Goal: Task Accomplishment & Management: Use online tool/utility

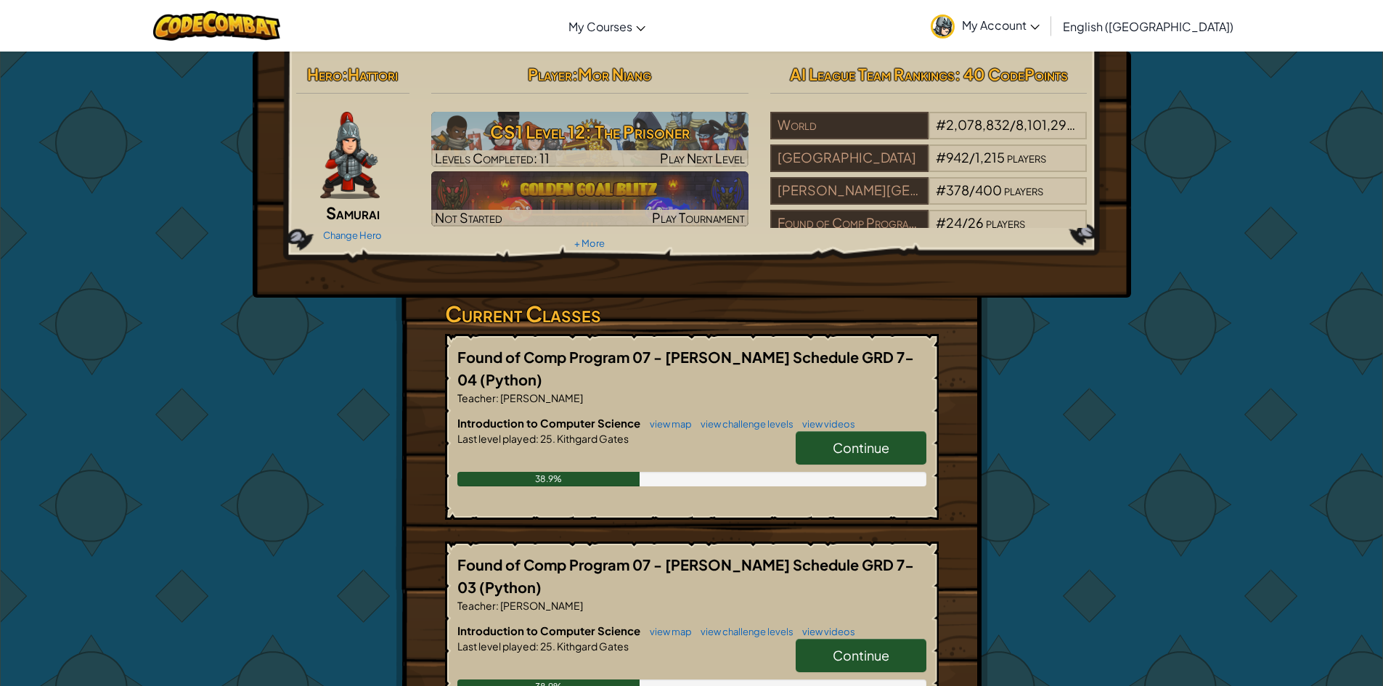
drag, startPoint x: 330, startPoint y: 510, endPoint x: 711, endPoint y: 409, distance: 393.8
click at [330, 508] on div "Hero : Hattori Samurai Change Hero Player : Mor Niang CS1 Level 12: The Prisone…" at bounding box center [691, 495] width 849 height 887
click at [888, 446] on span "Continue" at bounding box center [861, 447] width 57 height 17
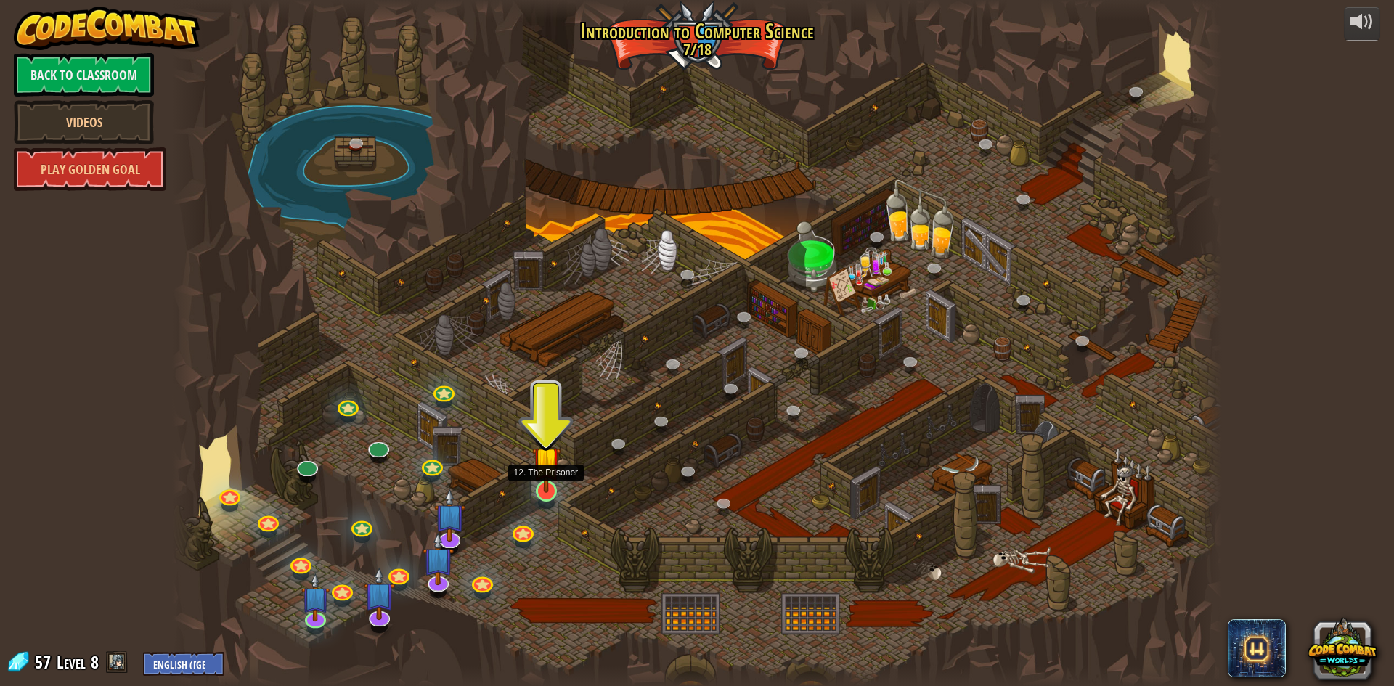
click at [539, 492] on img at bounding box center [546, 460] width 28 height 65
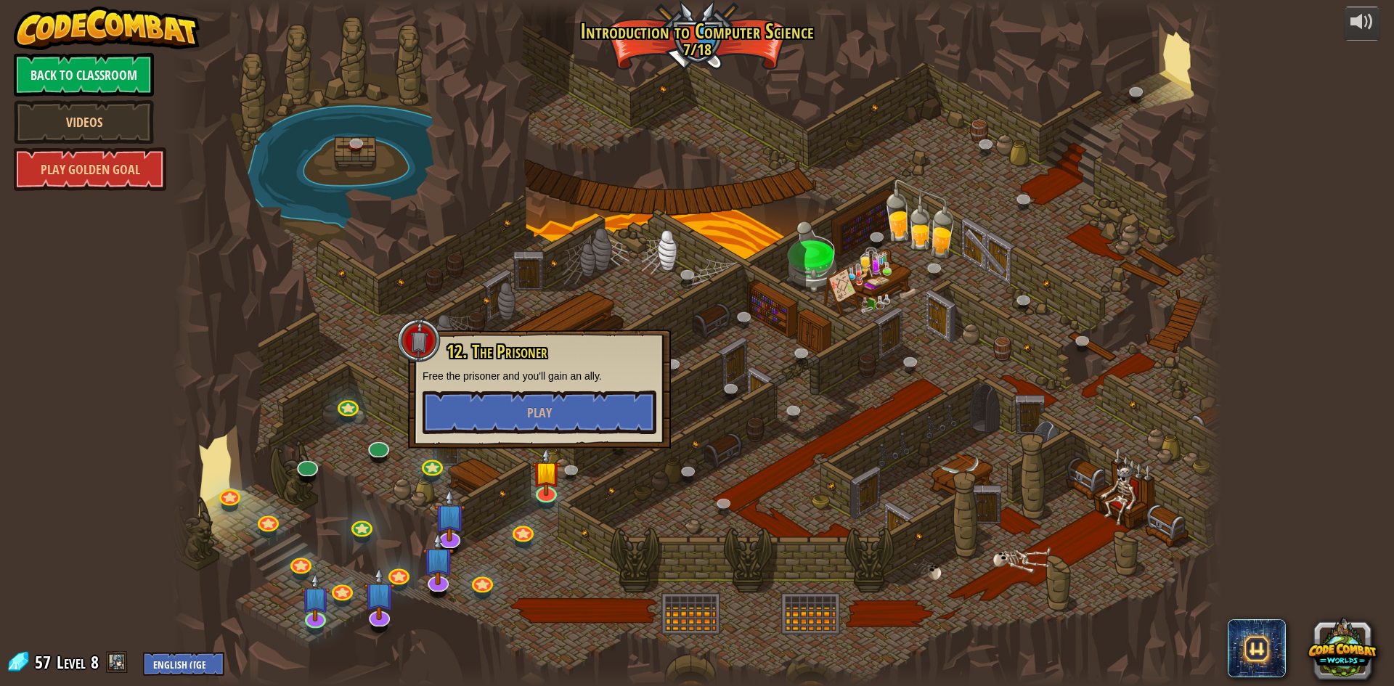
drag, startPoint x: 367, startPoint y: 659, endPoint x: 370, endPoint y: 637, distance: 22.8
click at [370, 646] on div at bounding box center [697, 343] width 1050 height 686
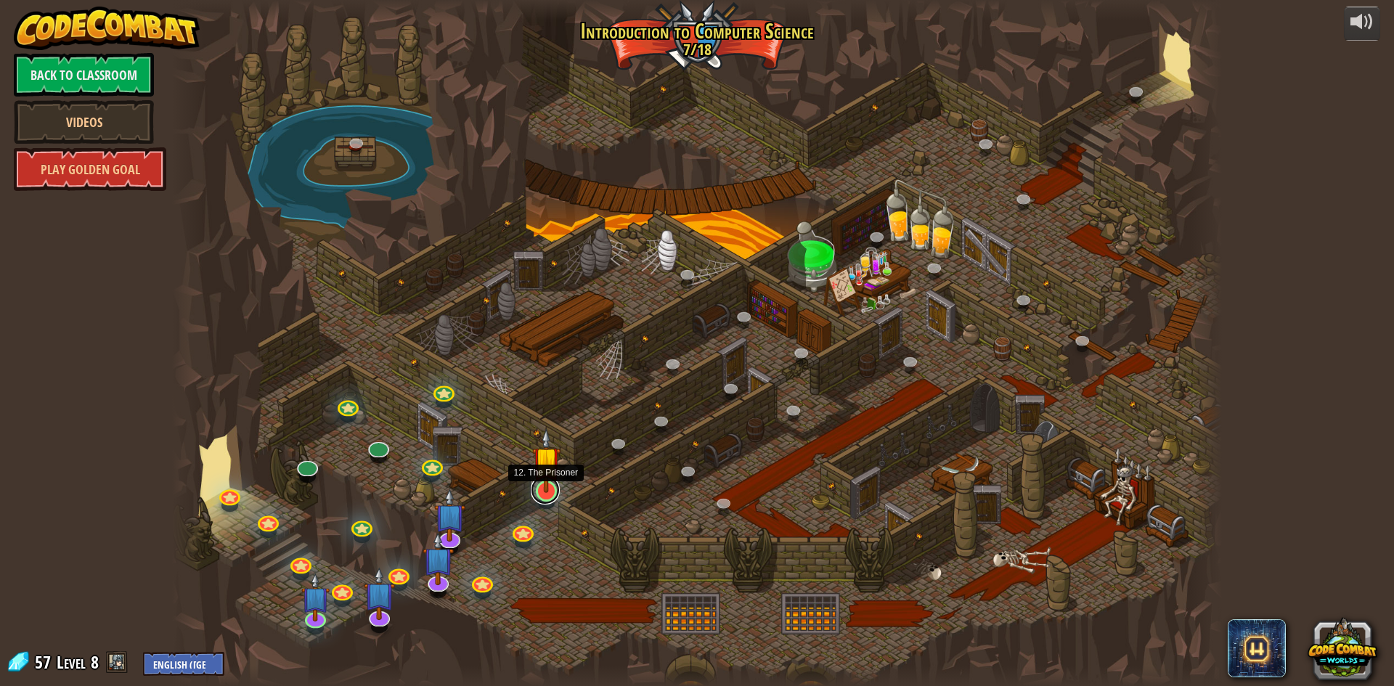
click at [547, 498] on link at bounding box center [545, 490] width 29 height 29
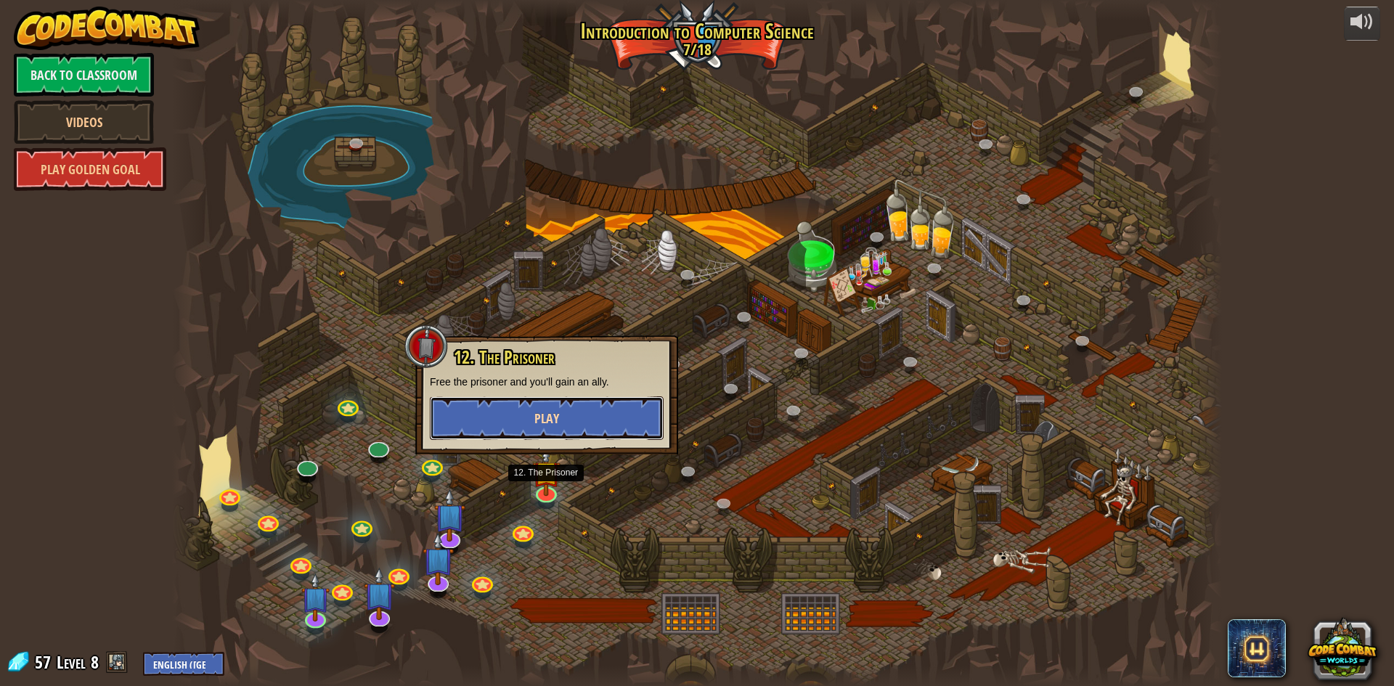
click at [515, 429] on button "Play" at bounding box center [547, 418] width 234 height 44
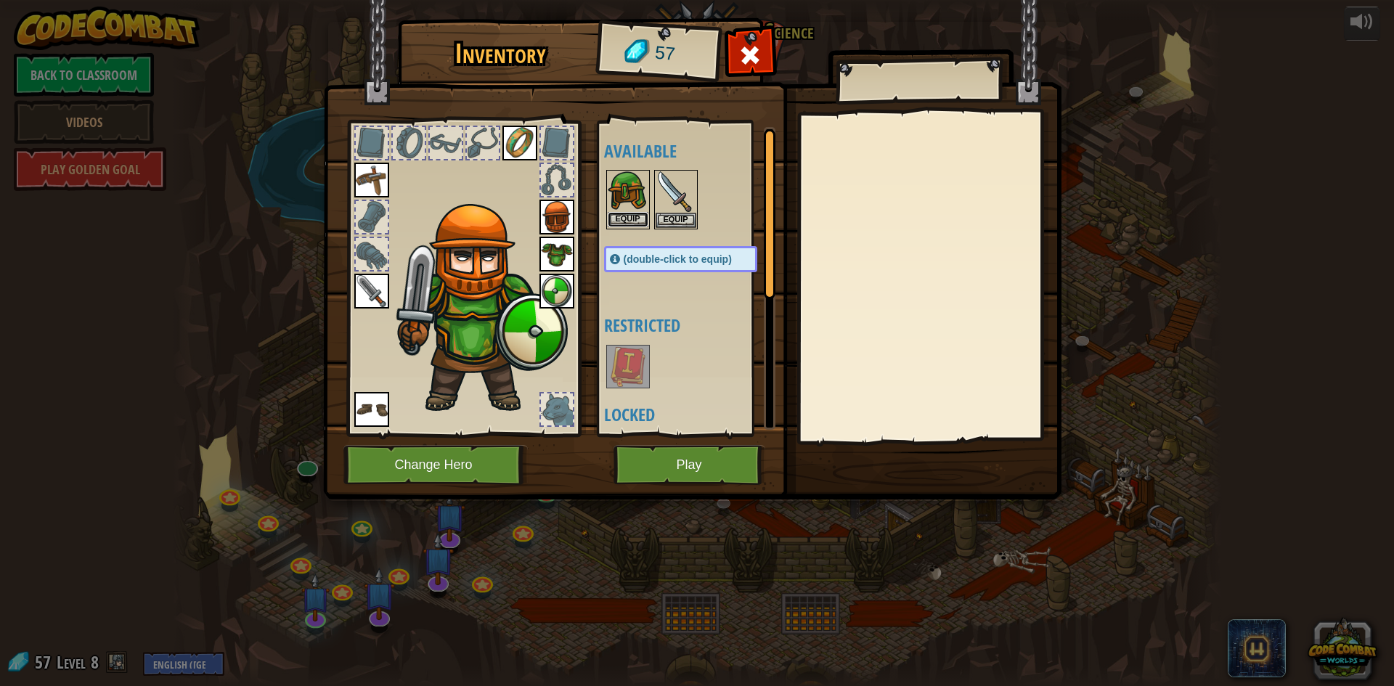
click at [636, 227] on button "Equip" at bounding box center [628, 219] width 41 height 15
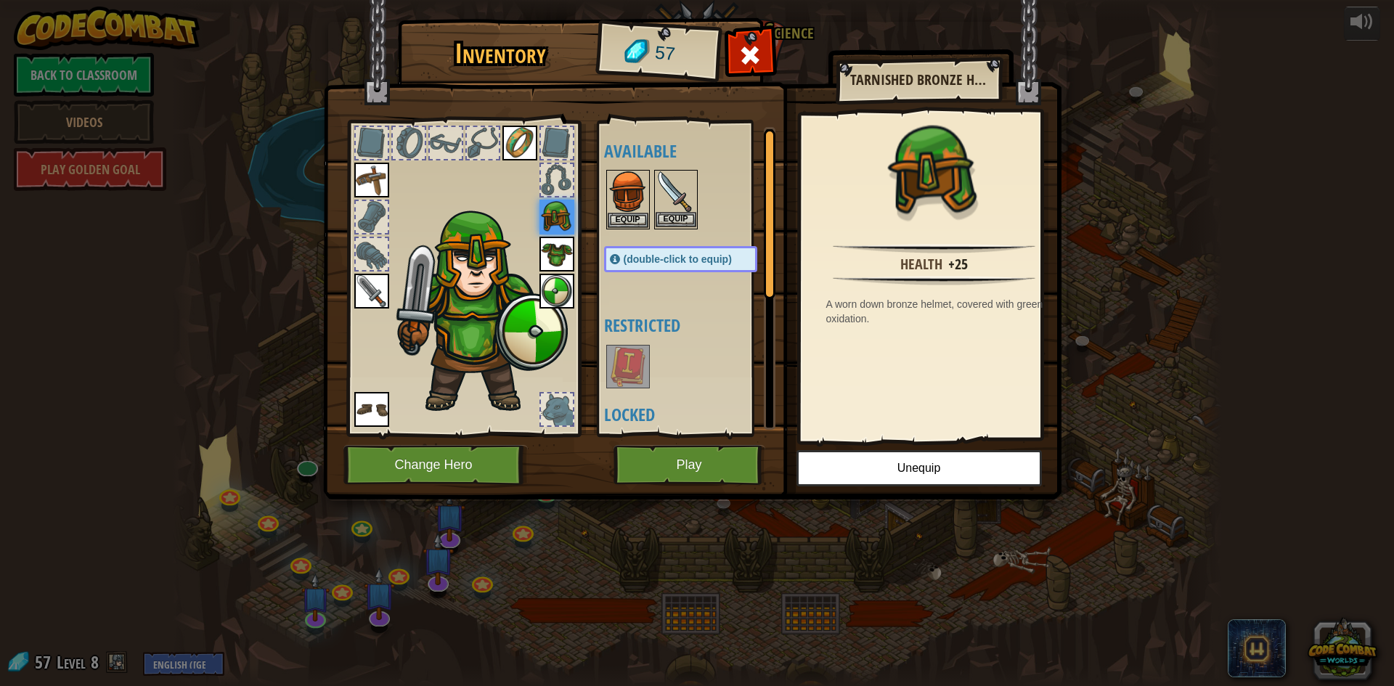
click at [679, 211] on img at bounding box center [676, 191] width 41 height 41
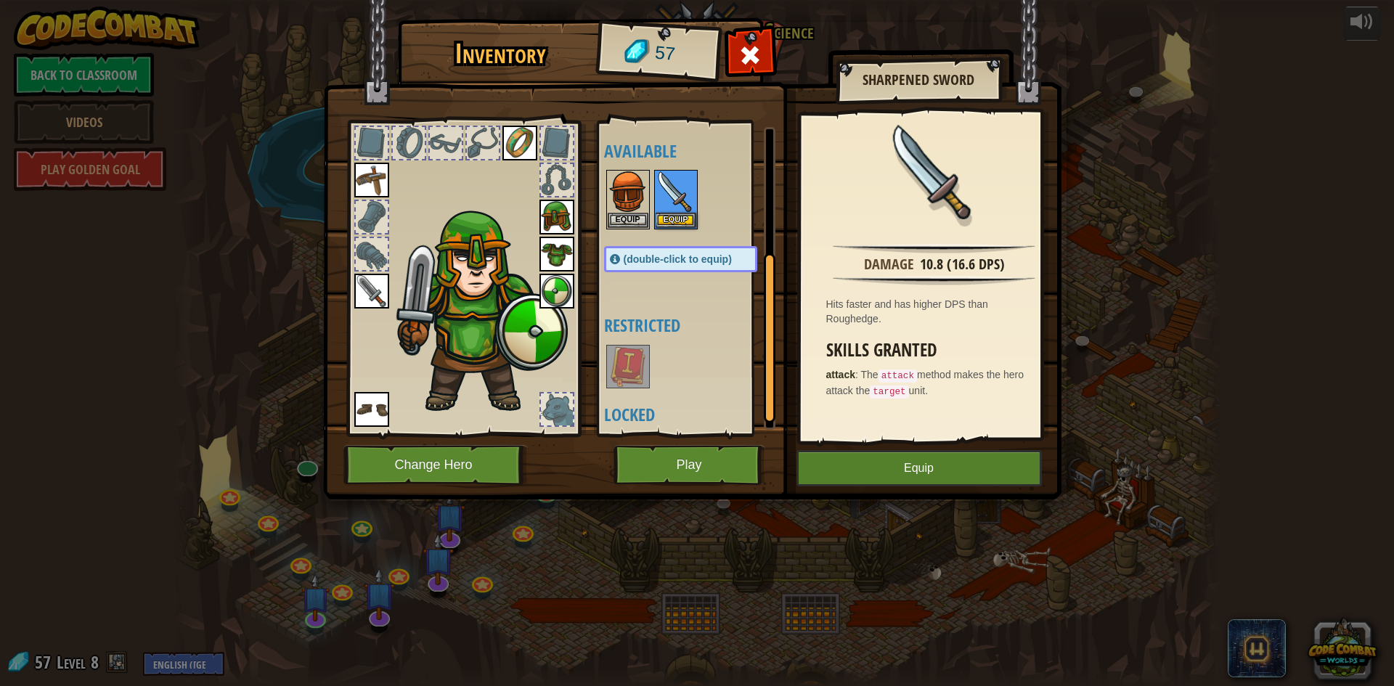
scroll to position [241, 0]
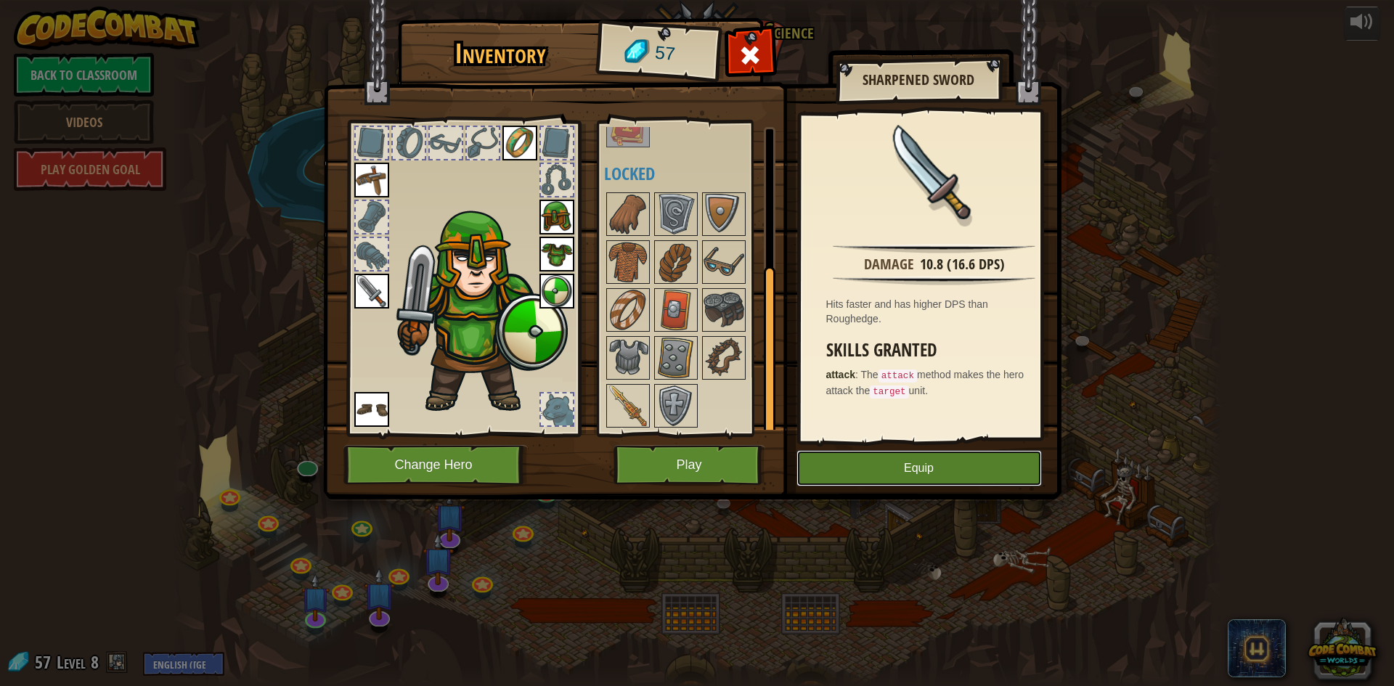
click at [851, 475] on button "Equip" at bounding box center [918, 468] width 245 height 36
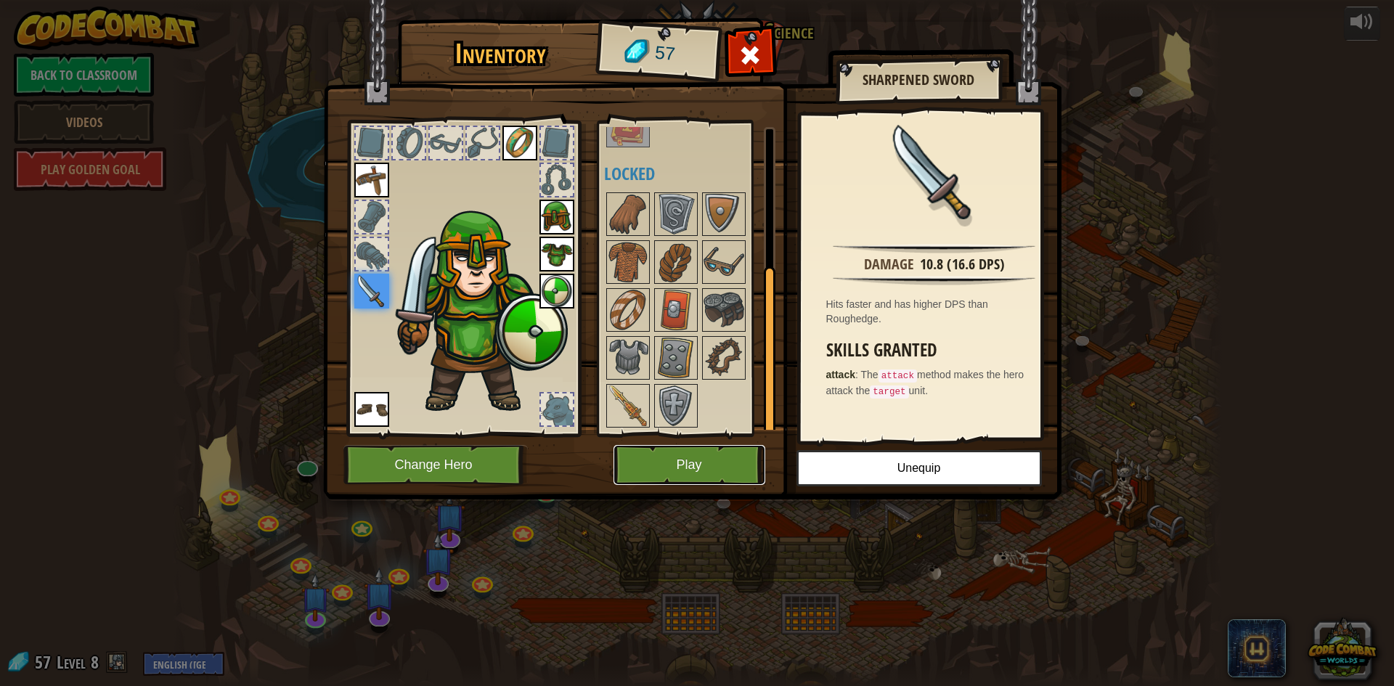
drag, startPoint x: 673, startPoint y: 464, endPoint x: 680, endPoint y: 443, distance: 22.0
click at [680, 444] on div "Inventory 57 Available Equip Equip Equip Equip Equip Equip Equip Equip Equip (d…" at bounding box center [697, 261] width 738 height 479
click at [674, 454] on button "Play" at bounding box center [689, 465] width 152 height 40
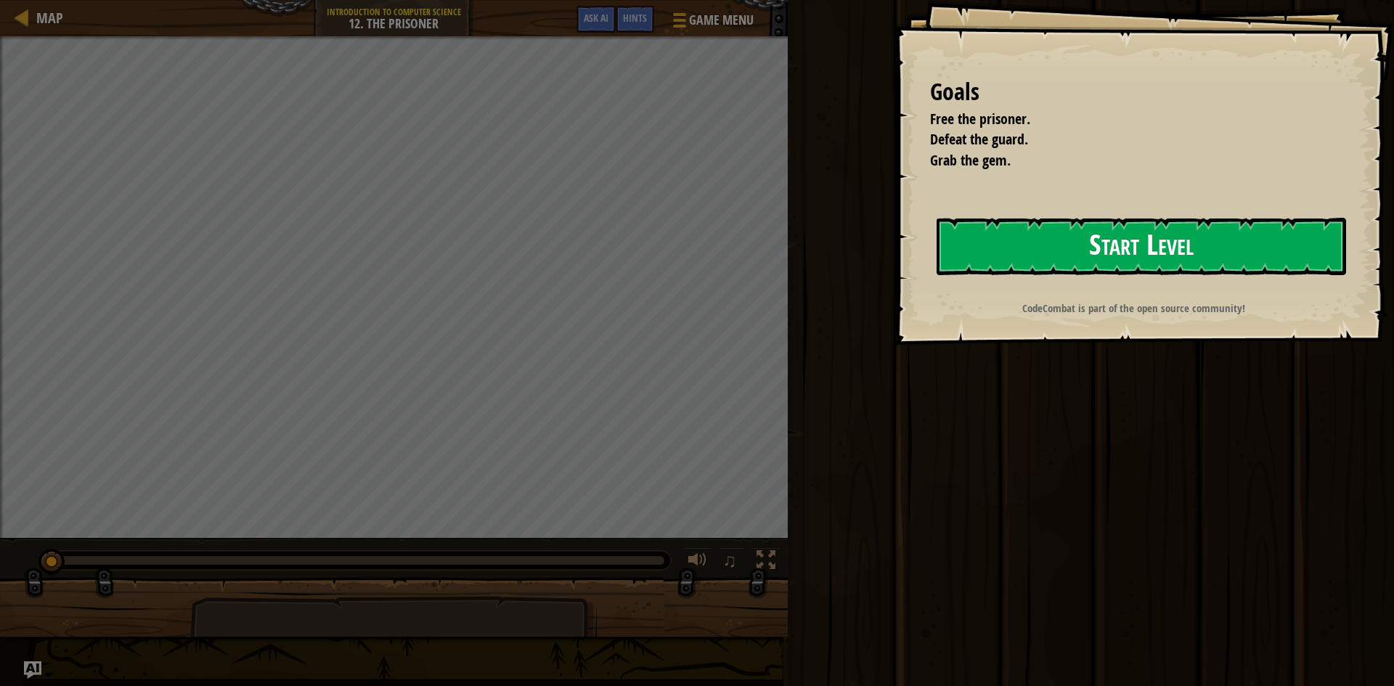
click at [1085, 272] on button "Start Level" at bounding box center [1141, 246] width 409 height 57
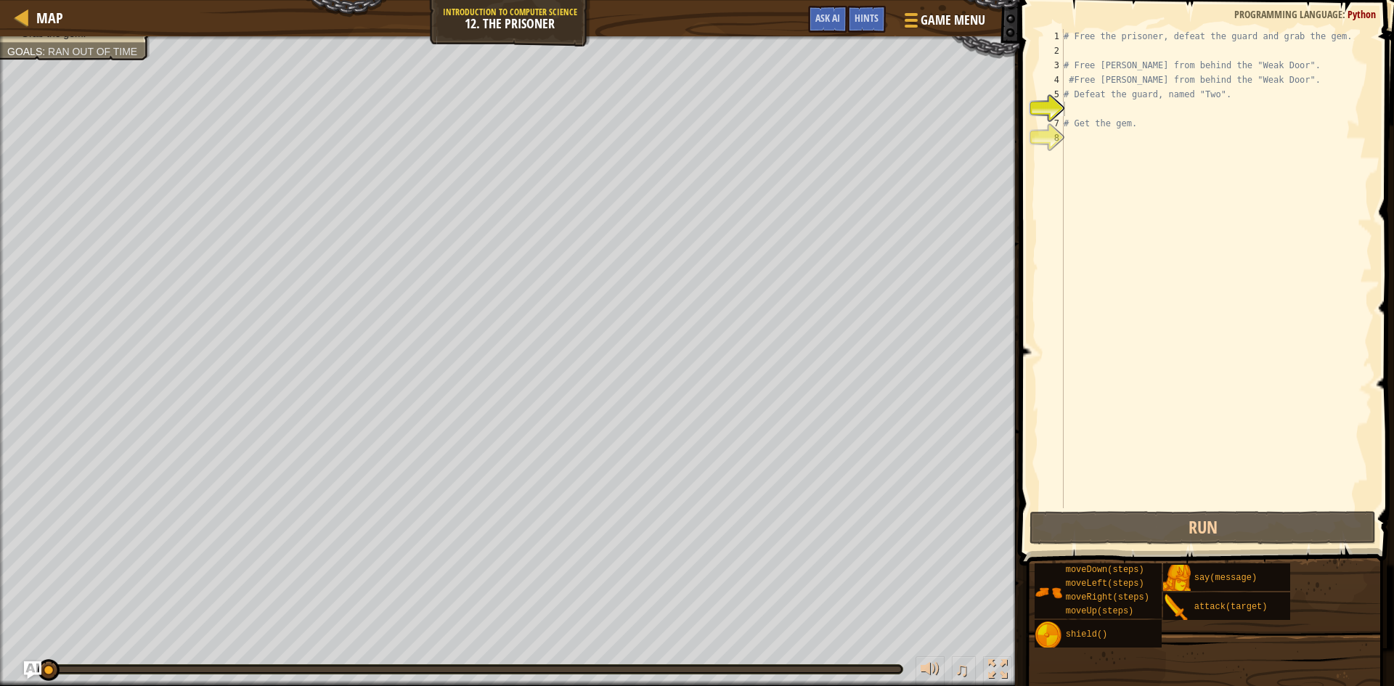
click at [371, 44] on div "Map Introduction to Computer Science 12. The Prisoner Game Menu Done Hints Ask …" at bounding box center [697, 343] width 1394 height 686
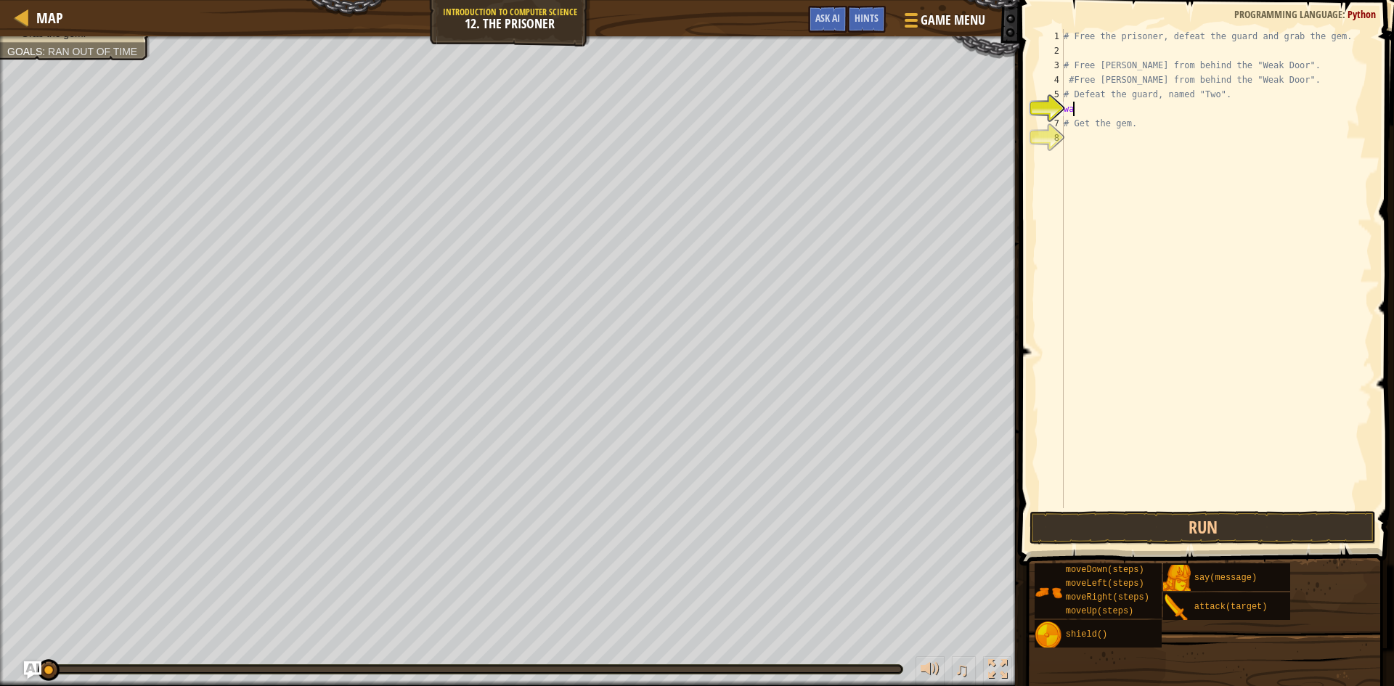
scroll to position [7, 1]
type textarea "w"
click at [1152, 514] on button "Run" at bounding box center [1202, 527] width 346 height 33
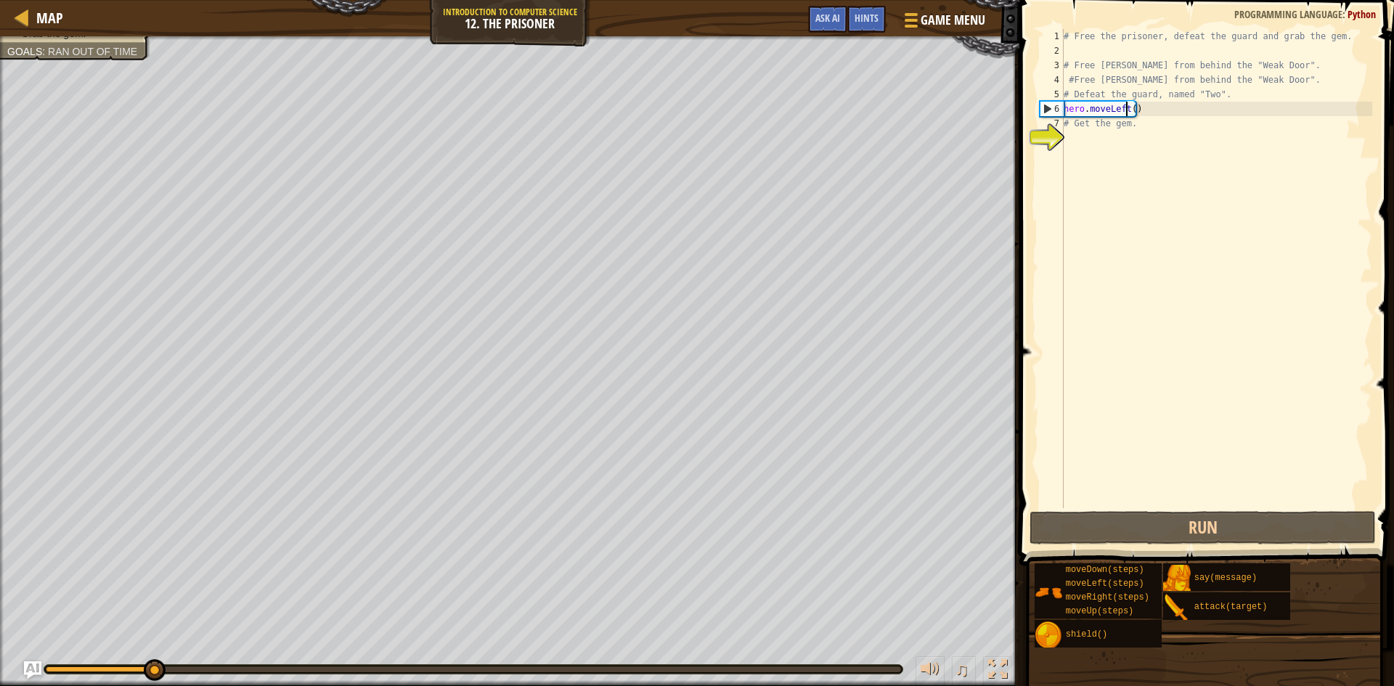
click at [1125, 109] on div "# Free the prisoner, defeat the guard and grab the gem. # Free [PERSON_NAME] fr…" at bounding box center [1216, 283] width 311 height 508
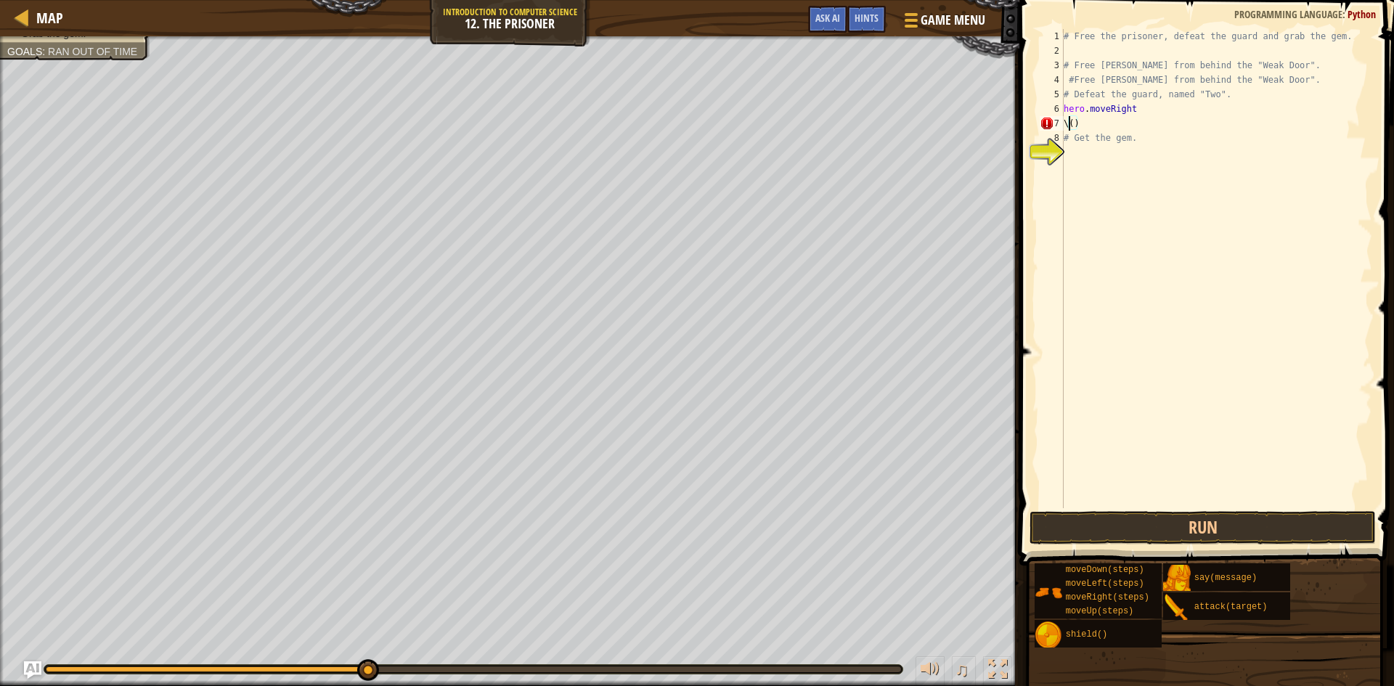
scroll to position [7, 0]
click at [1135, 107] on div "# Free the prisoner, defeat the guard and grab the gem. # Free [PERSON_NAME] fr…" at bounding box center [1216, 283] width 311 height 508
drag, startPoint x: 1162, startPoint y: 513, endPoint x: 1143, endPoint y: 499, distance: 24.4
click at [1156, 507] on div "hero.moveRight(3) 1 2 3 4 5 6 7 8 # Free the prisoner, defeat the guard and gra…" at bounding box center [1204, 311] width 379 height 608
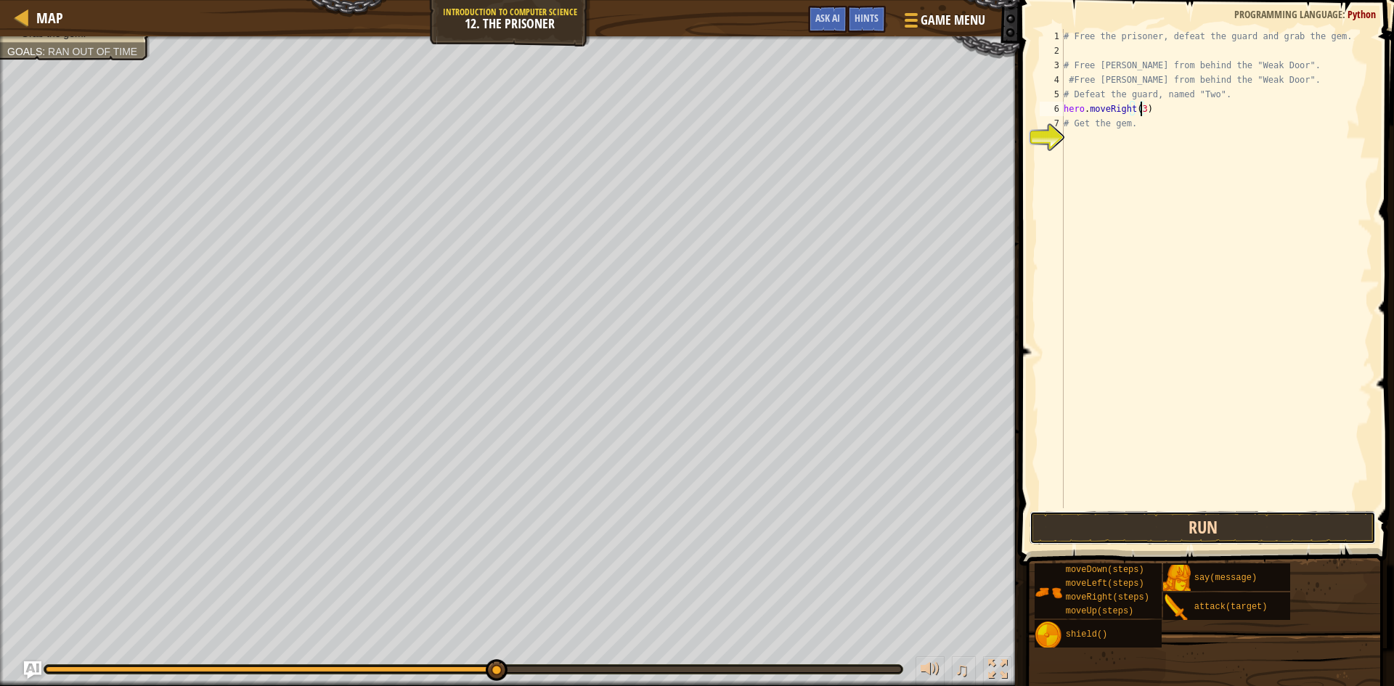
click at [1154, 531] on button "Run" at bounding box center [1202, 527] width 346 height 33
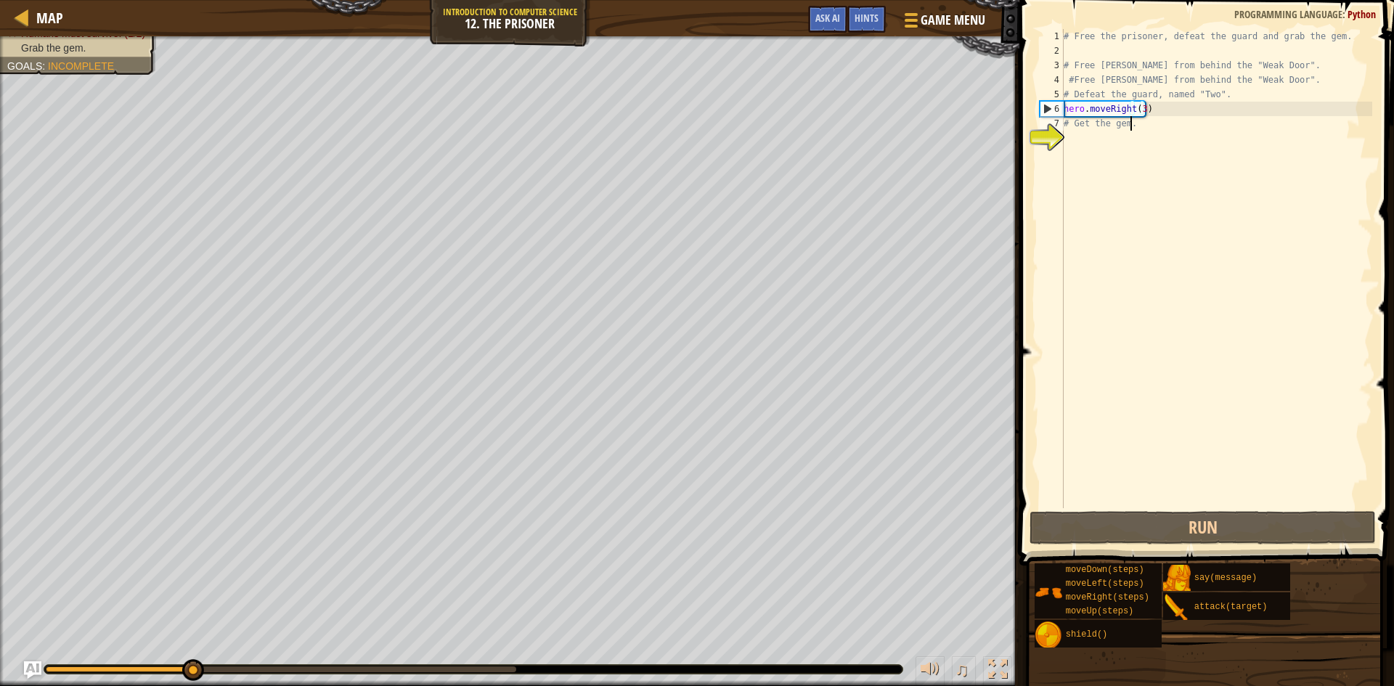
click at [1152, 123] on div "# Free the prisoner, defeat the guard and grab the gem. # Free [PERSON_NAME] fr…" at bounding box center [1216, 283] width 311 height 508
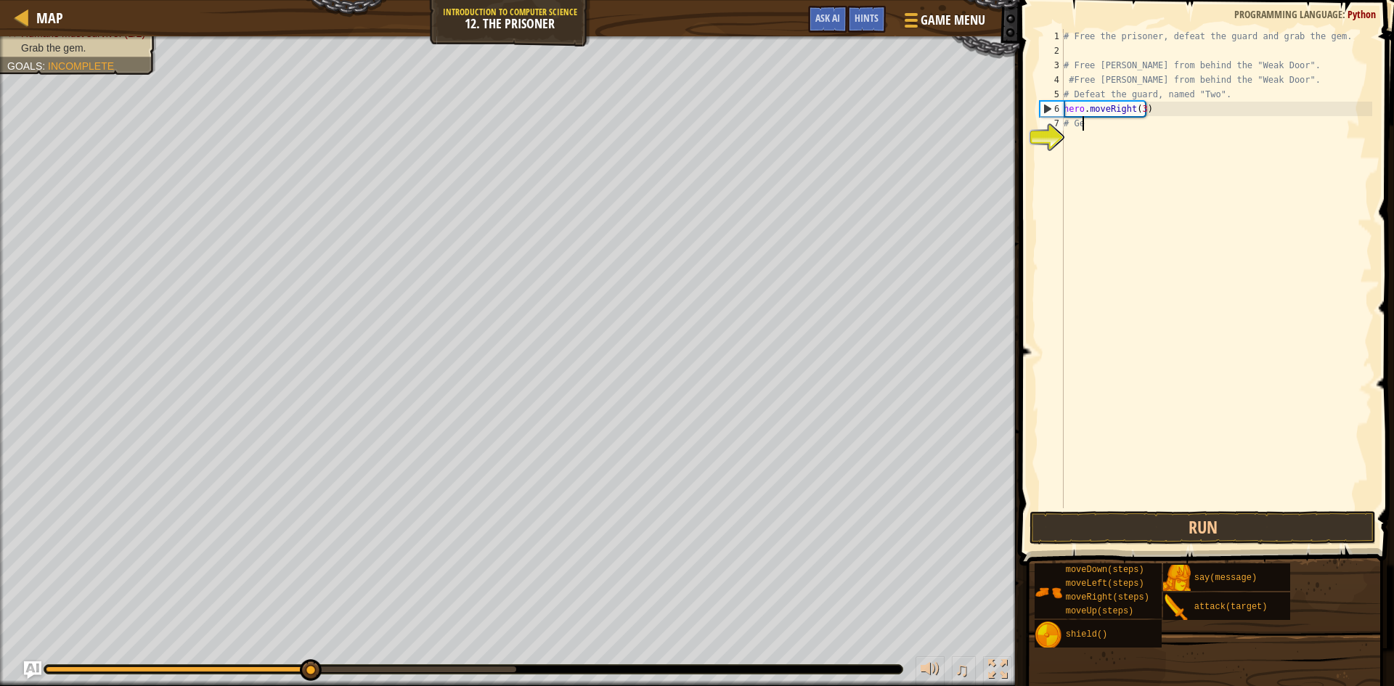
scroll to position [7, 0]
type textarea "#"
type textarea "hero.moveDown(4)"
click at [1186, 527] on button "Run" at bounding box center [1202, 527] width 346 height 33
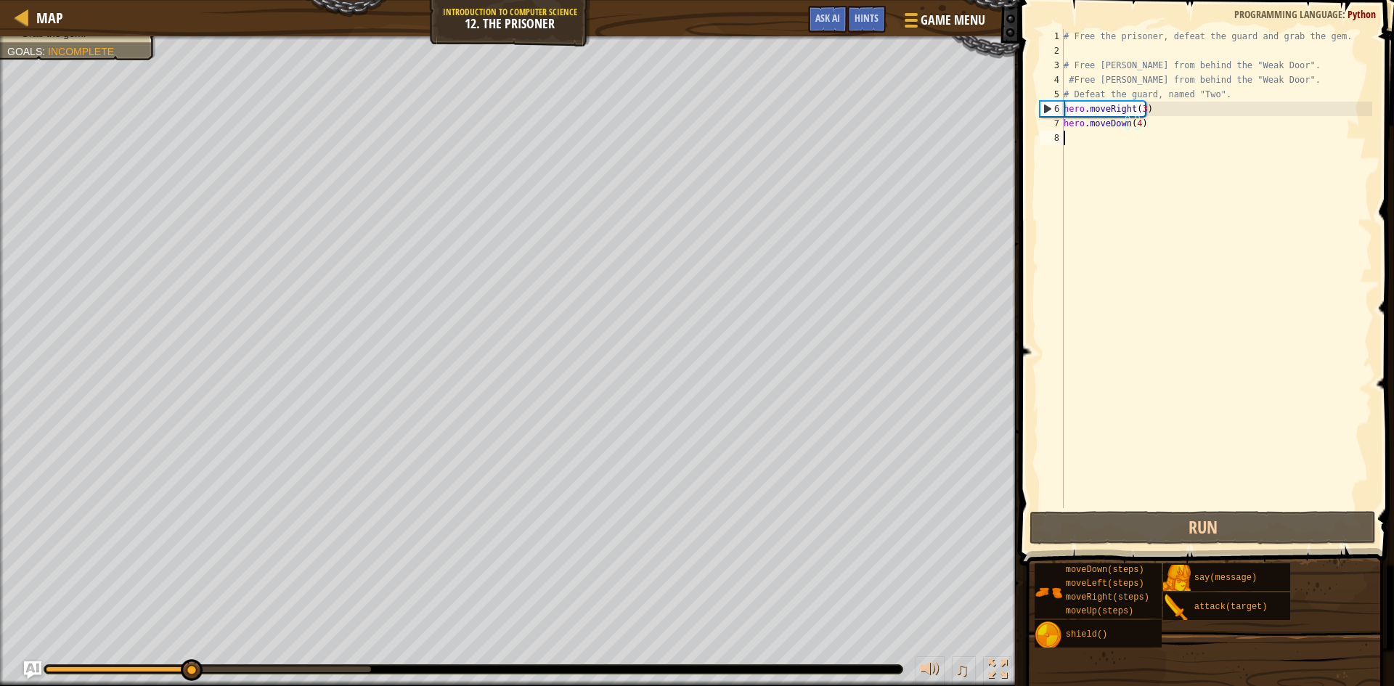
click at [1138, 139] on div "# Free the prisoner, defeat the guard and grab the gem. # Free [PERSON_NAME] fr…" at bounding box center [1216, 283] width 311 height 508
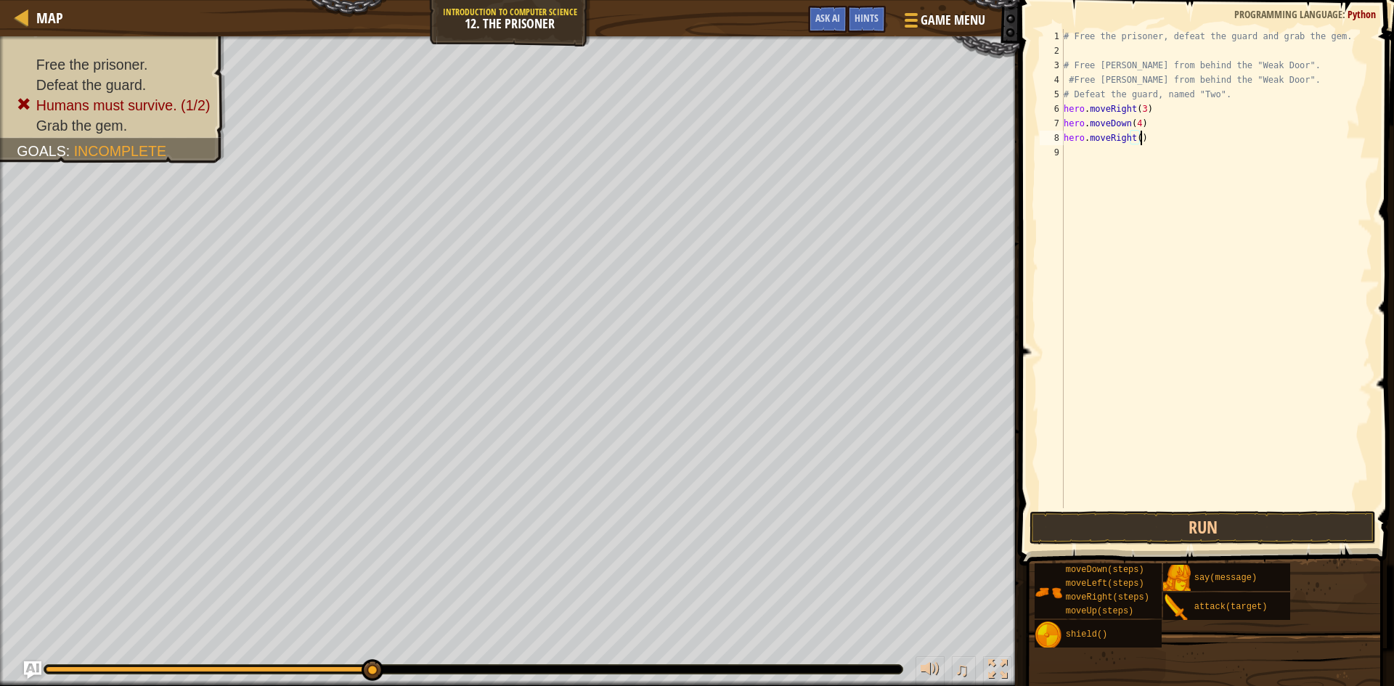
click at [1133, 142] on div "# Free the prisoner, defeat the guard and grab the gem. # Free [PERSON_NAME] fr…" at bounding box center [1216, 283] width 311 height 508
click at [1188, 519] on button "Run" at bounding box center [1202, 527] width 346 height 33
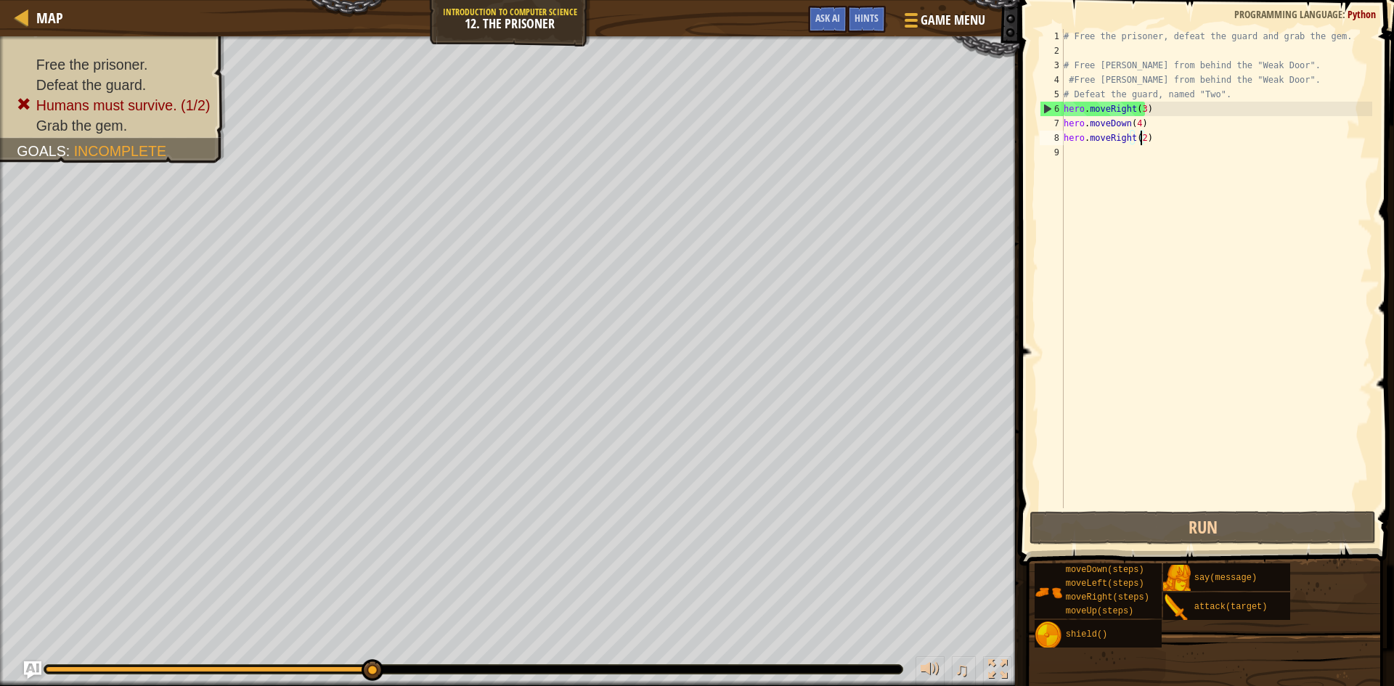
click at [1138, 111] on div "# Free the prisoner, defeat the guard and grab the gem. # Free [PERSON_NAME] fr…" at bounding box center [1216, 283] width 311 height 508
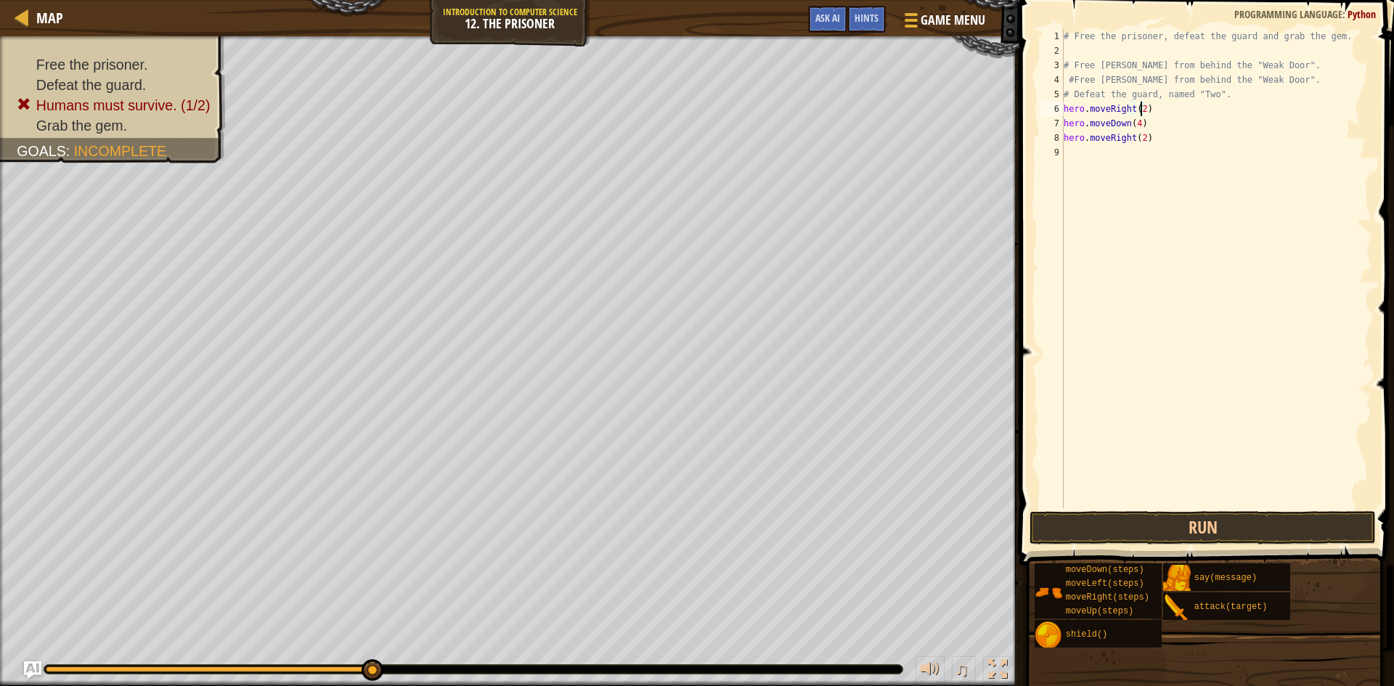
drag, startPoint x: 1192, startPoint y: 134, endPoint x: 1180, endPoint y: 192, distance: 60.1
click at [1188, 147] on div "# Free the prisoner, defeat the guard and grab the gem. # Free [PERSON_NAME] fr…" at bounding box center [1216, 283] width 311 height 508
type textarea "h"
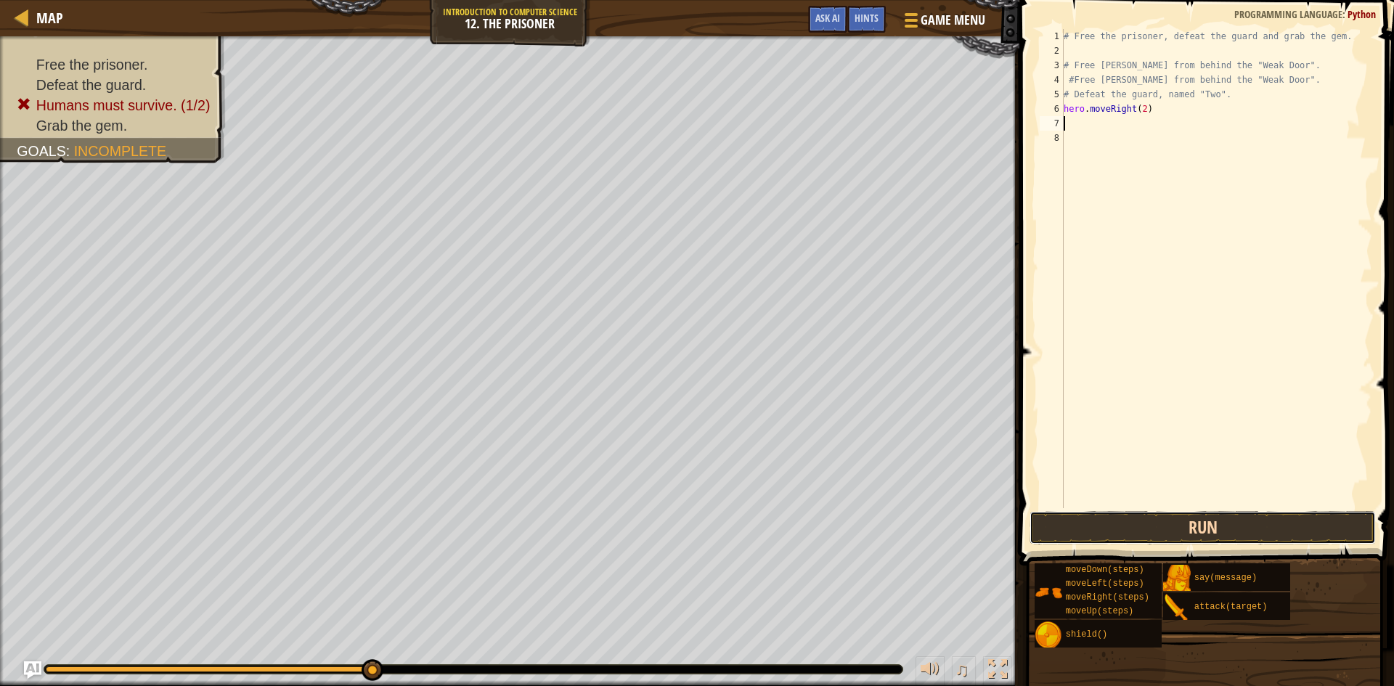
click at [1165, 531] on button "Run" at bounding box center [1202, 527] width 346 height 33
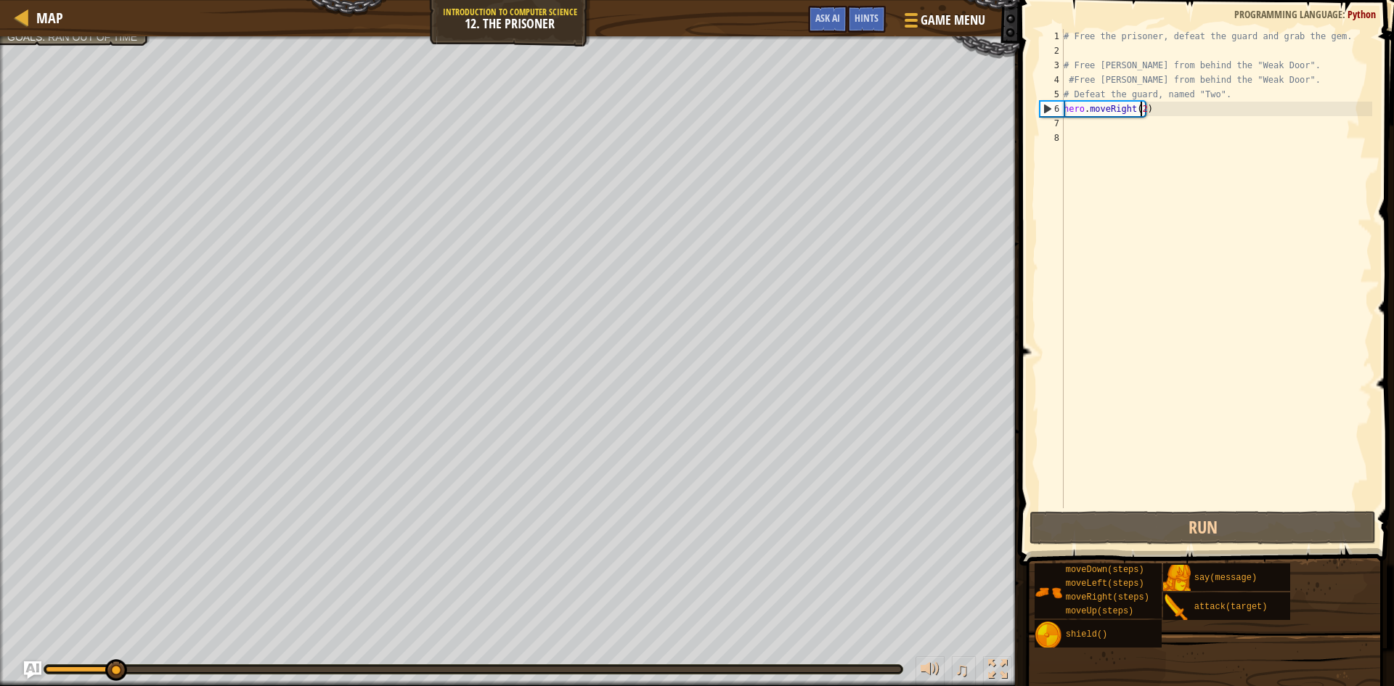
click at [1138, 111] on div "# Free the prisoner, defeat the guard and grab the gem. # Free [PERSON_NAME] fr…" at bounding box center [1216, 283] width 311 height 508
type textarea "hero.moveRight()"
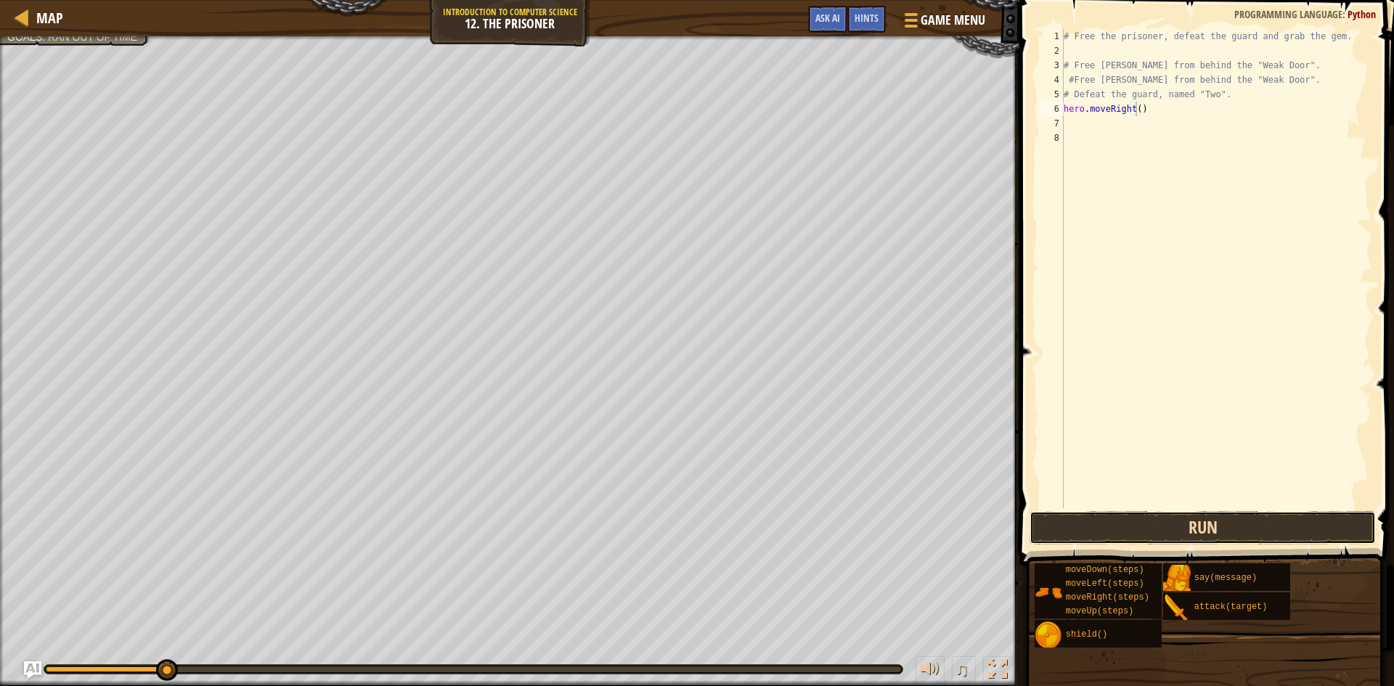
click at [1133, 529] on button "Run" at bounding box center [1202, 527] width 346 height 33
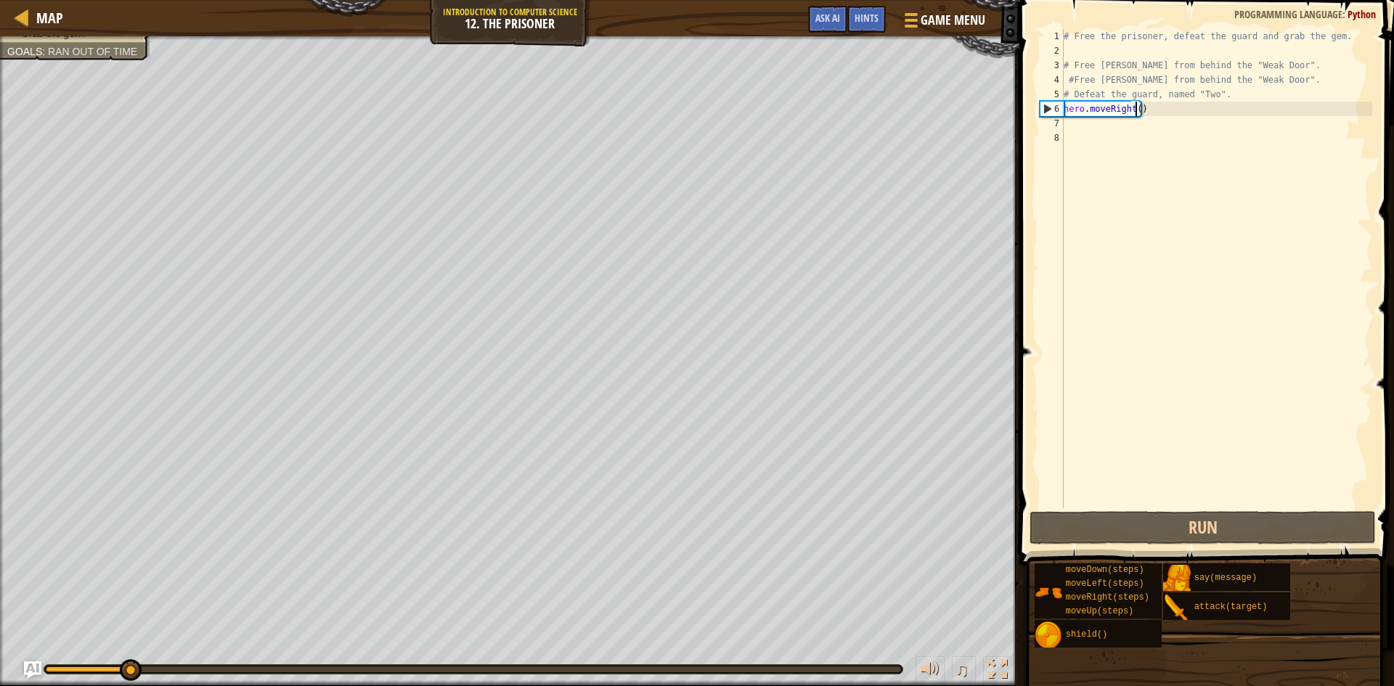
click at [1101, 143] on div "# Free the prisoner, defeat the guard and grab the gem. # Free [PERSON_NAME] fr…" at bounding box center [1216, 283] width 311 height 508
click at [1105, 131] on div "# Free the prisoner, defeat the guard and grab the gem. # Free [PERSON_NAME] fr…" at bounding box center [1216, 283] width 311 height 508
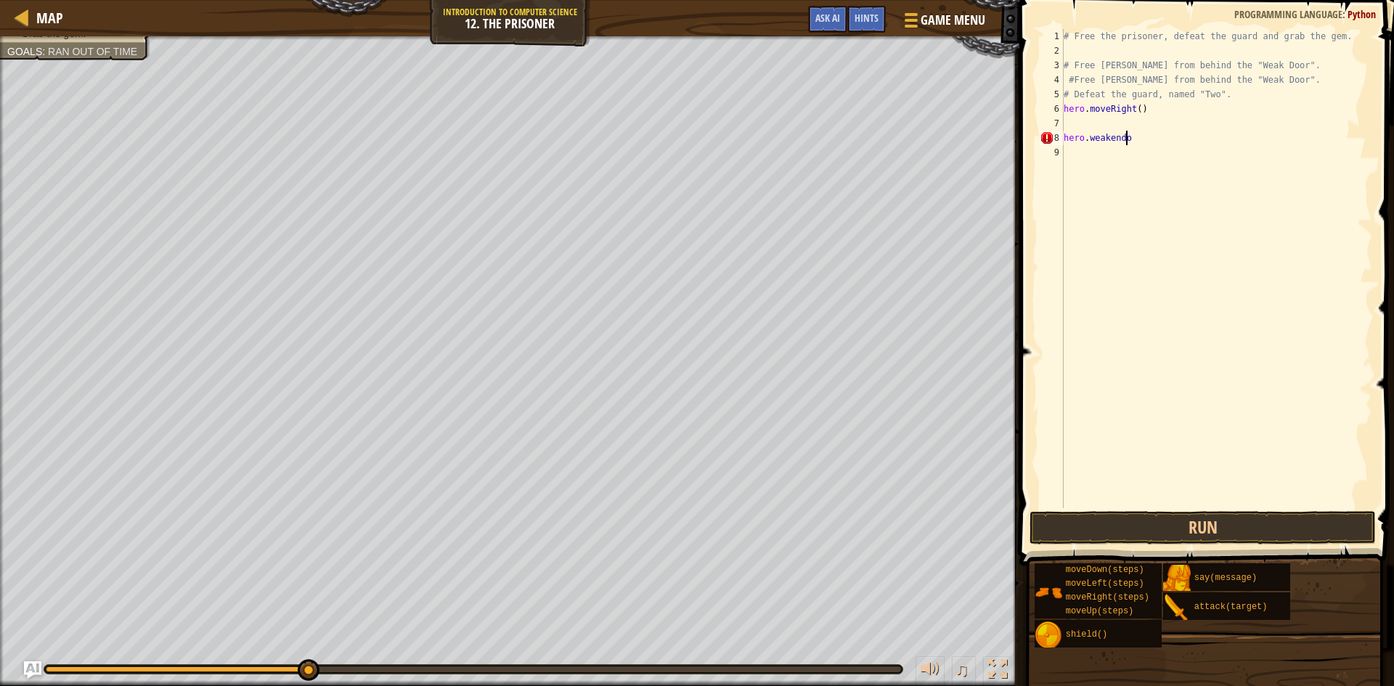
scroll to position [7, 5]
type textarea "hero.weakendoor"
click at [1151, 142] on div "# Free the prisoner, defeat the guard and grab the gem. # Free [PERSON_NAME] fr…" at bounding box center [1218, 283] width 307 height 508
type textarea "h"
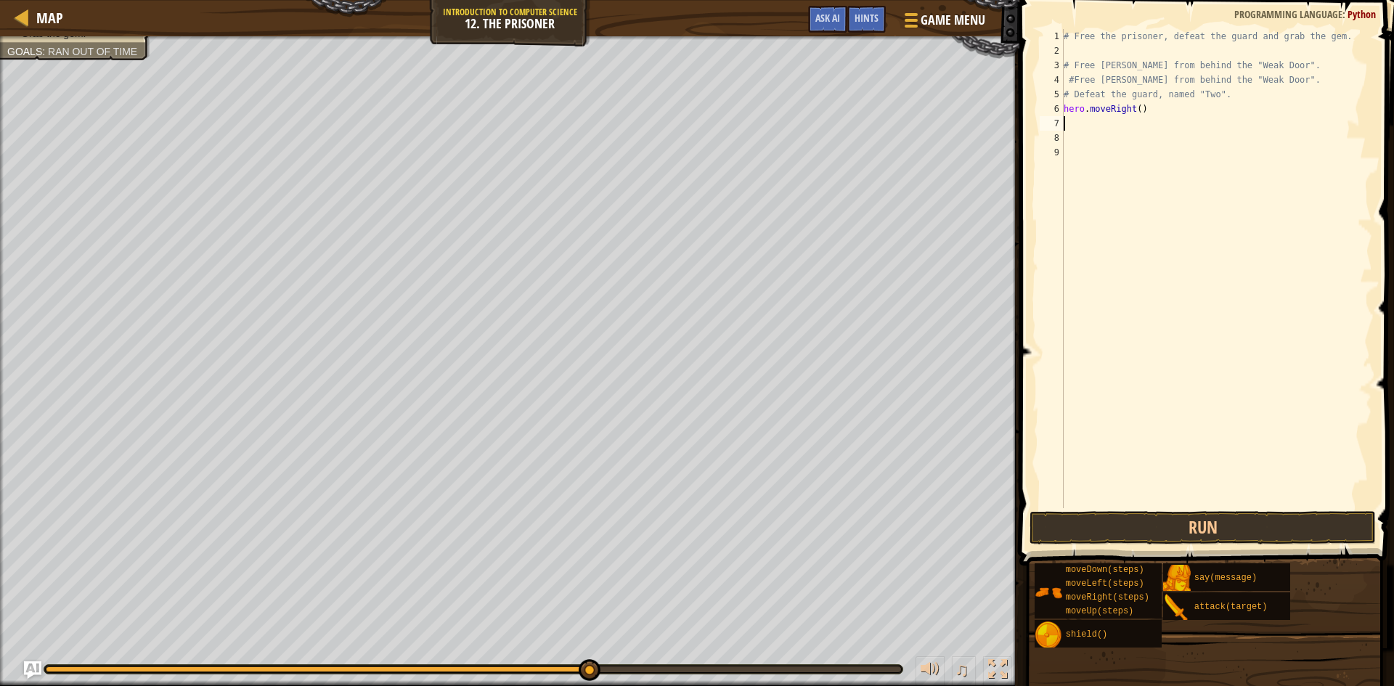
type textarea "hero.moveRight()"
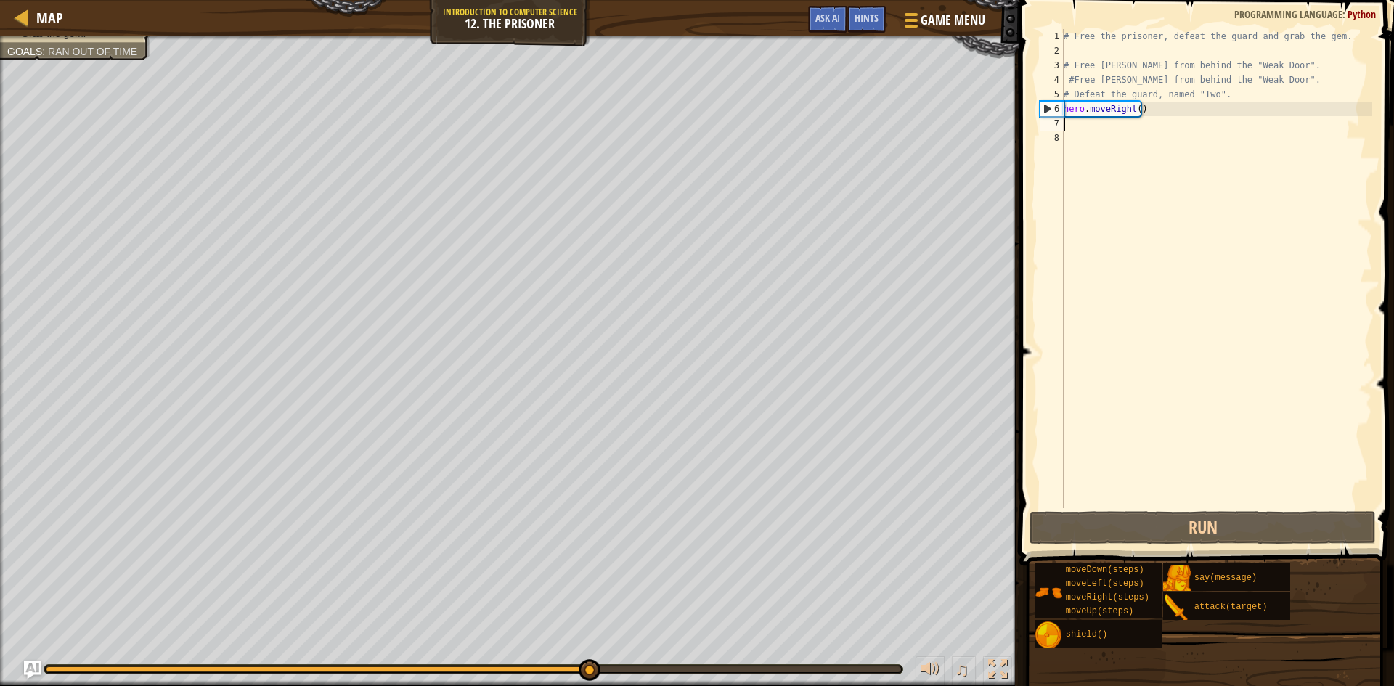
click at [1127, 116] on div "# Free the prisoner, defeat the guard and grab the gem. # Free [PERSON_NAME] fr…" at bounding box center [1216, 283] width 311 height 508
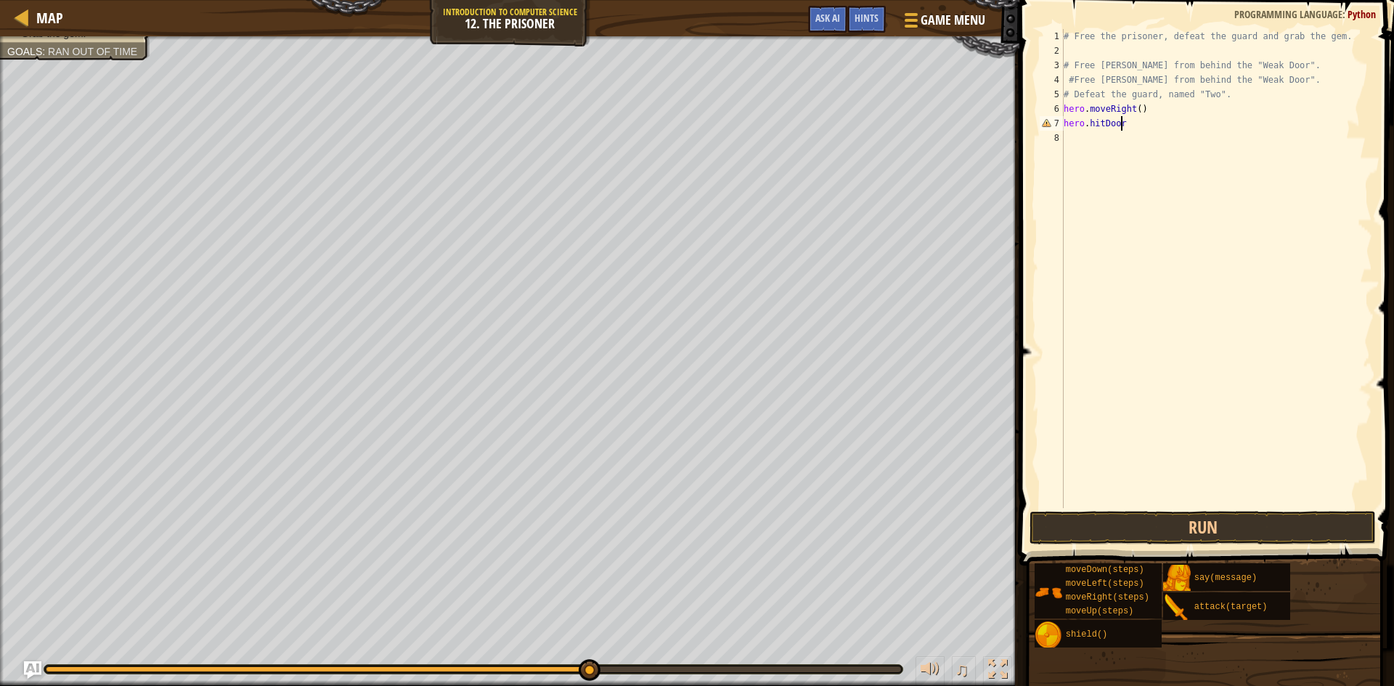
scroll to position [7, 4]
click at [1091, 125] on div "# Free the prisoner, defeat the guard and grab the gem. # Free [PERSON_NAME] fr…" at bounding box center [1216, 283] width 311 height 508
click at [1091, 529] on button "Run" at bounding box center [1202, 527] width 346 height 33
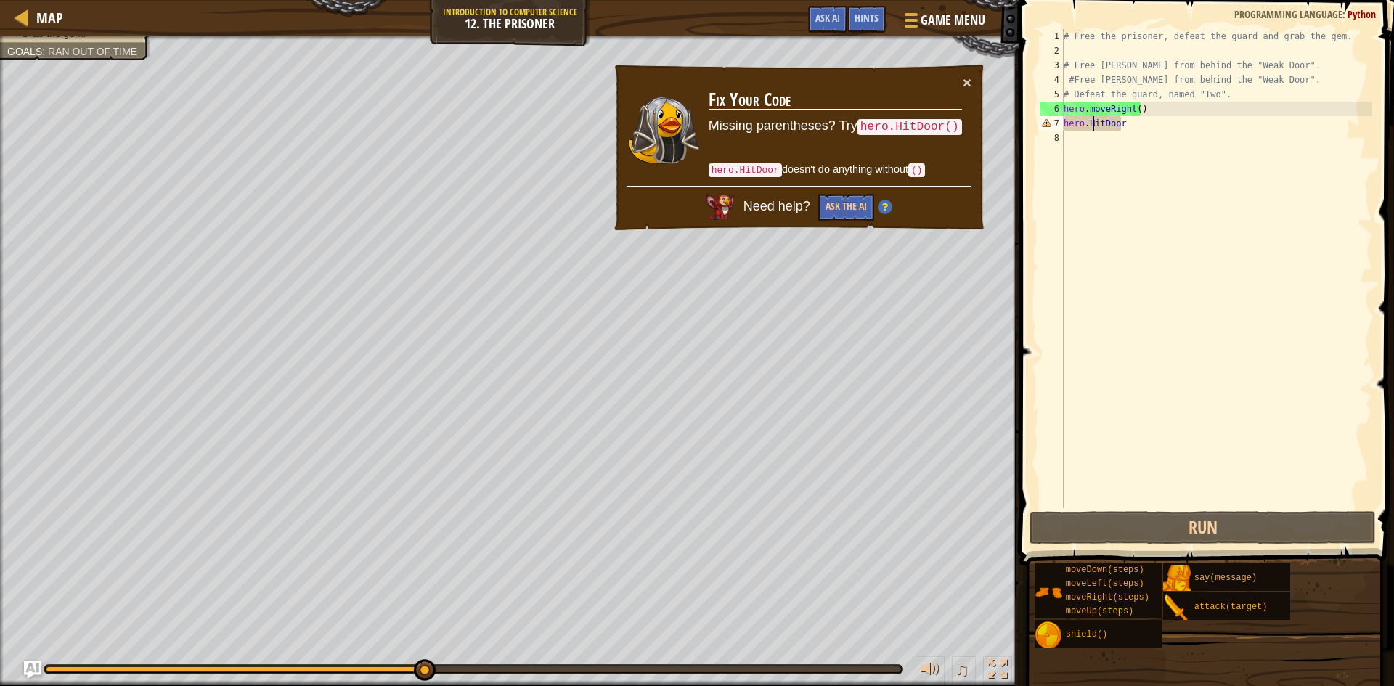
click at [1125, 126] on div "# Free the prisoner, defeat the guard and grab the gem. # Free [PERSON_NAME] fr…" at bounding box center [1216, 283] width 311 height 508
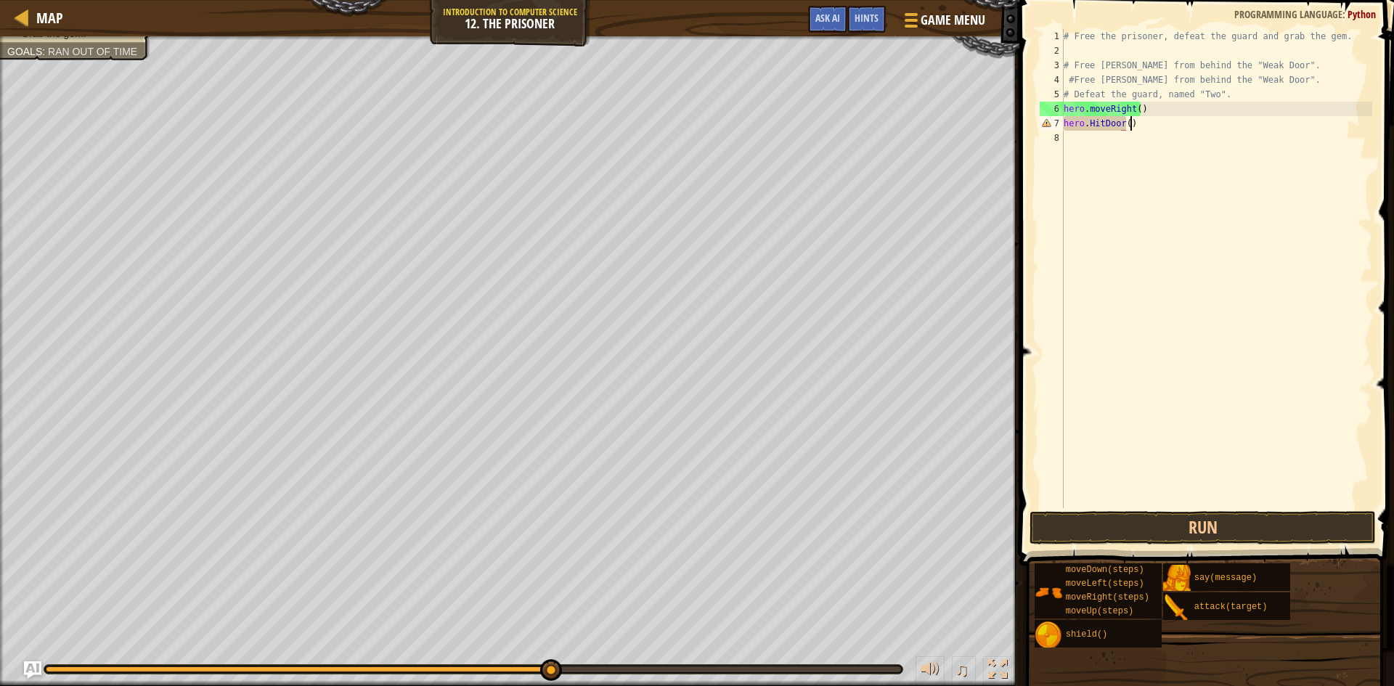
scroll to position [7, 5]
drag, startPoint x: 1106, startPoint y: 542, endPoint x: 1103, endPoint y: 528, distance: 14.8
click at [1106, 540] on button "Run" at bounding box center [1202, 527] width 346 height 33
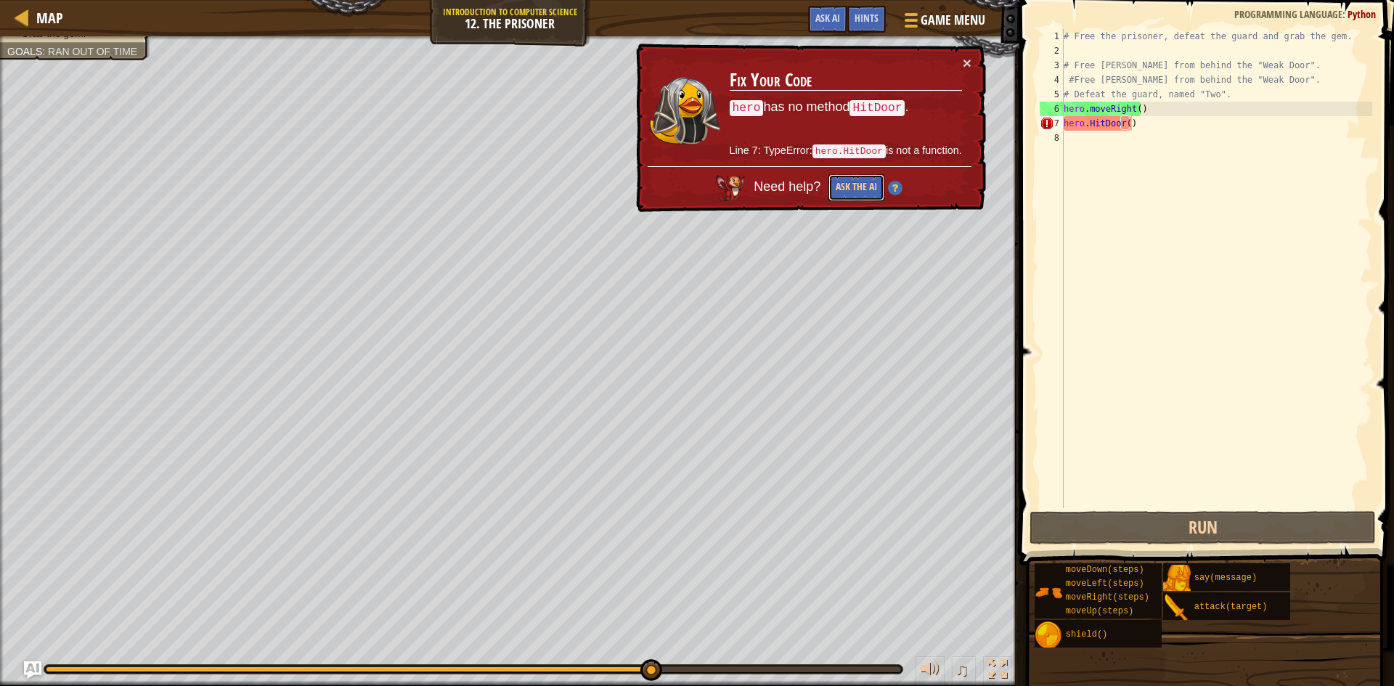
click at [862, 189] on button "Ask the AI" at bounding box center [857, 188] width 57 height 28
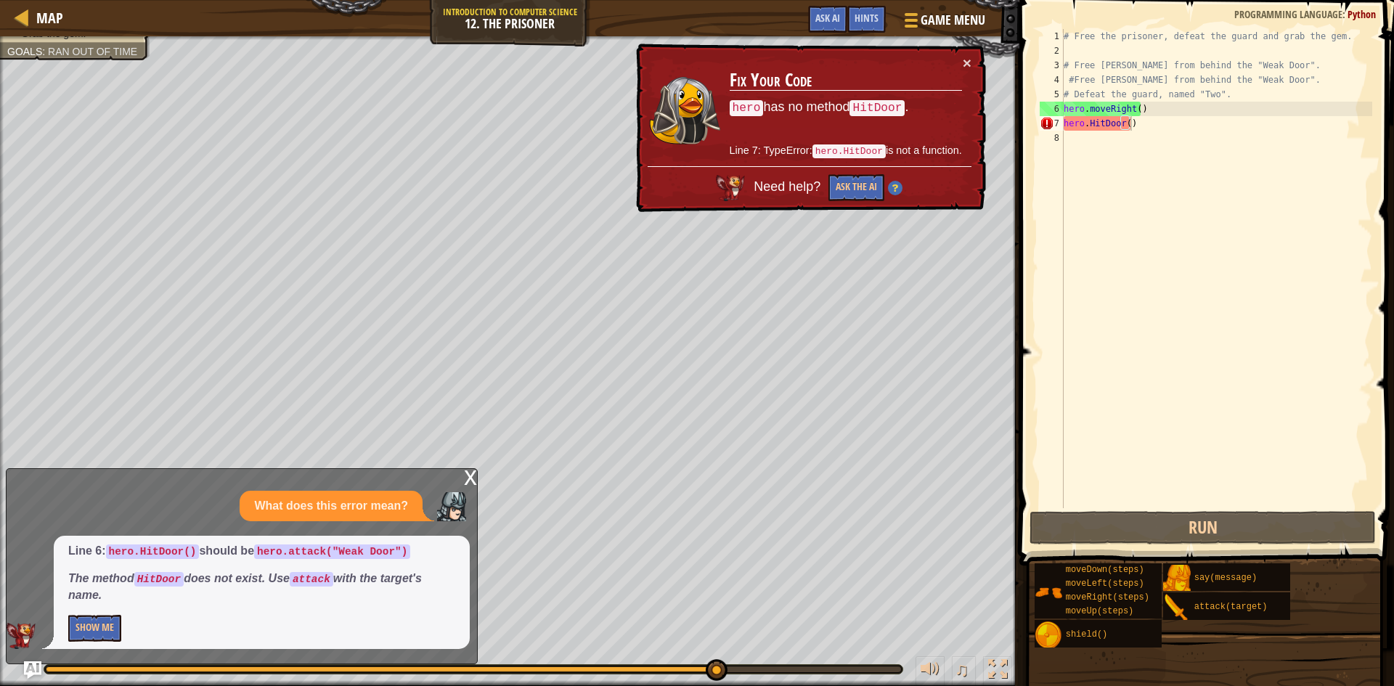
drag, startPoint x: 211, startPoint y: 675, endPoint x: 111, endPoint y: 720, distance: 109.2
drag, startPoint x: 111, startPoint y: 720, endPoint x: 90, endPoint y: 561, distance: 160.4
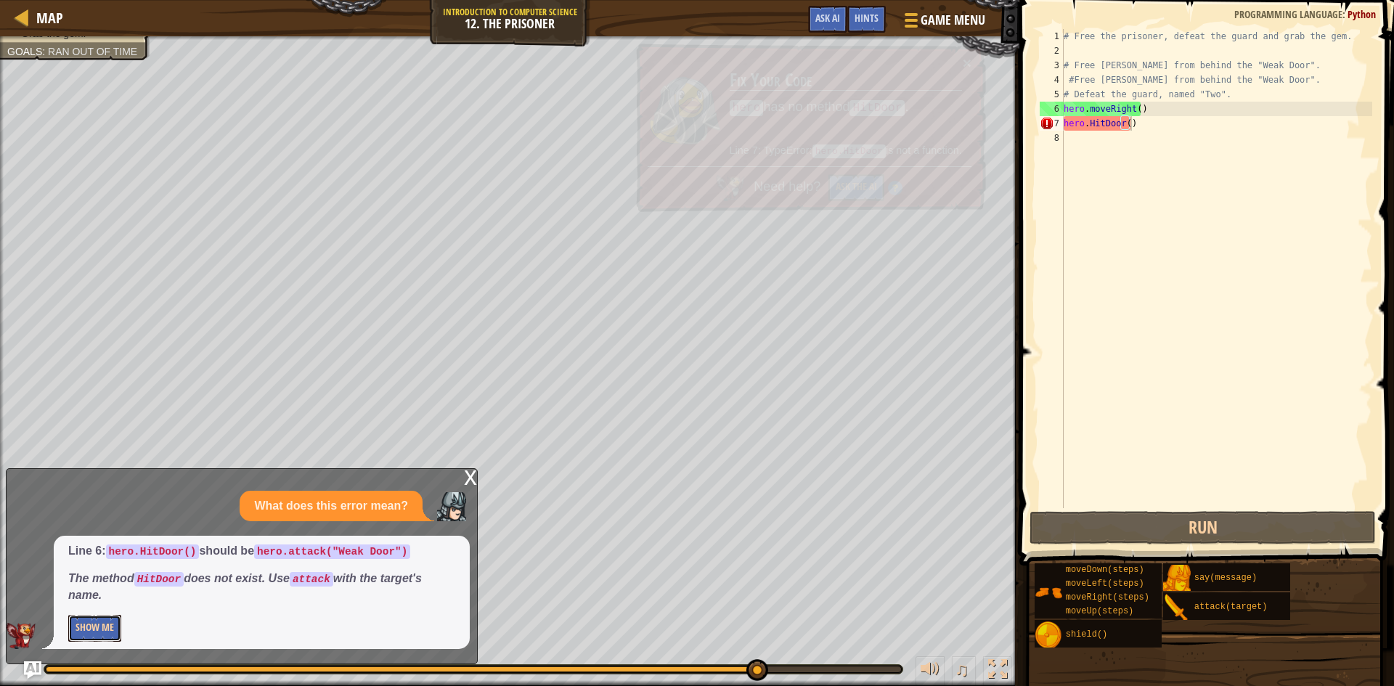
drag, startPoint x: 90, startPoint y: 561, endPoint x: 88, endPoint y: 632, distance: 71.2
click at [88, 632] on button "Show Me" at bounding box center [94, 628] width 53 height 27
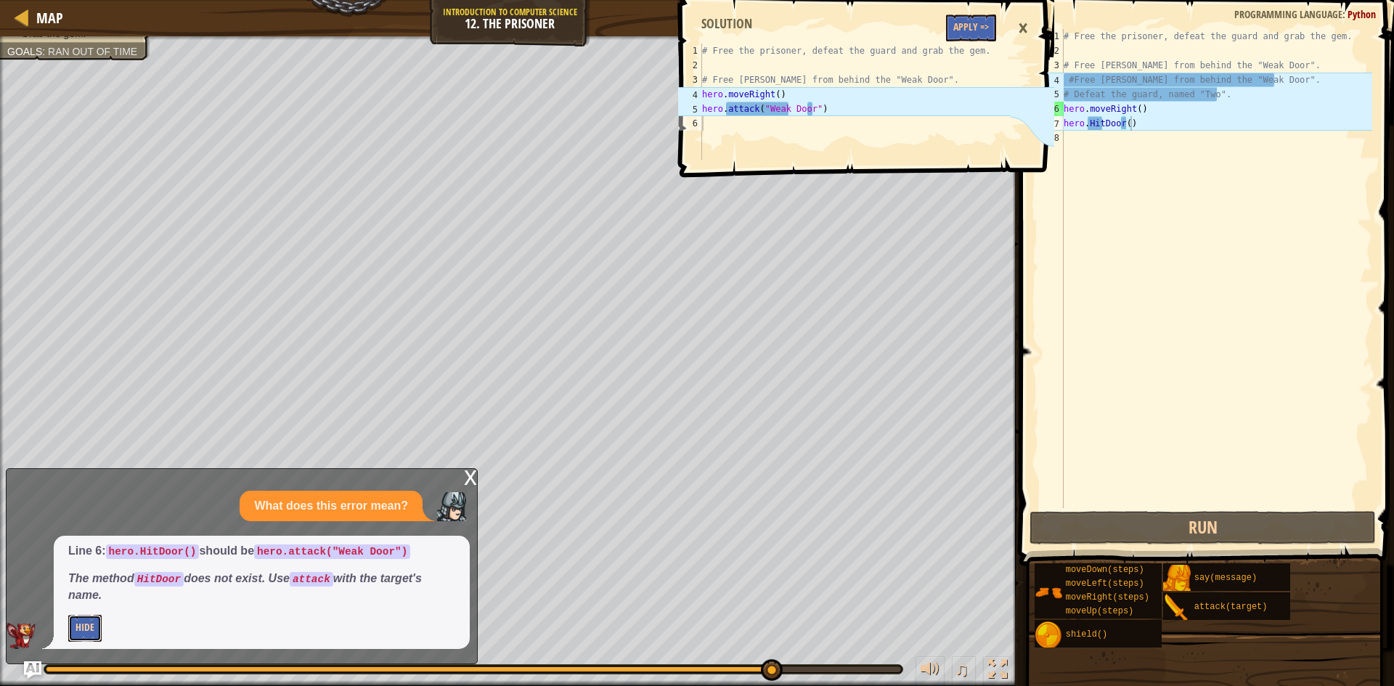
click at [96, 618] on button "Hide" at bounding box center [84, 628] width 33 height 27
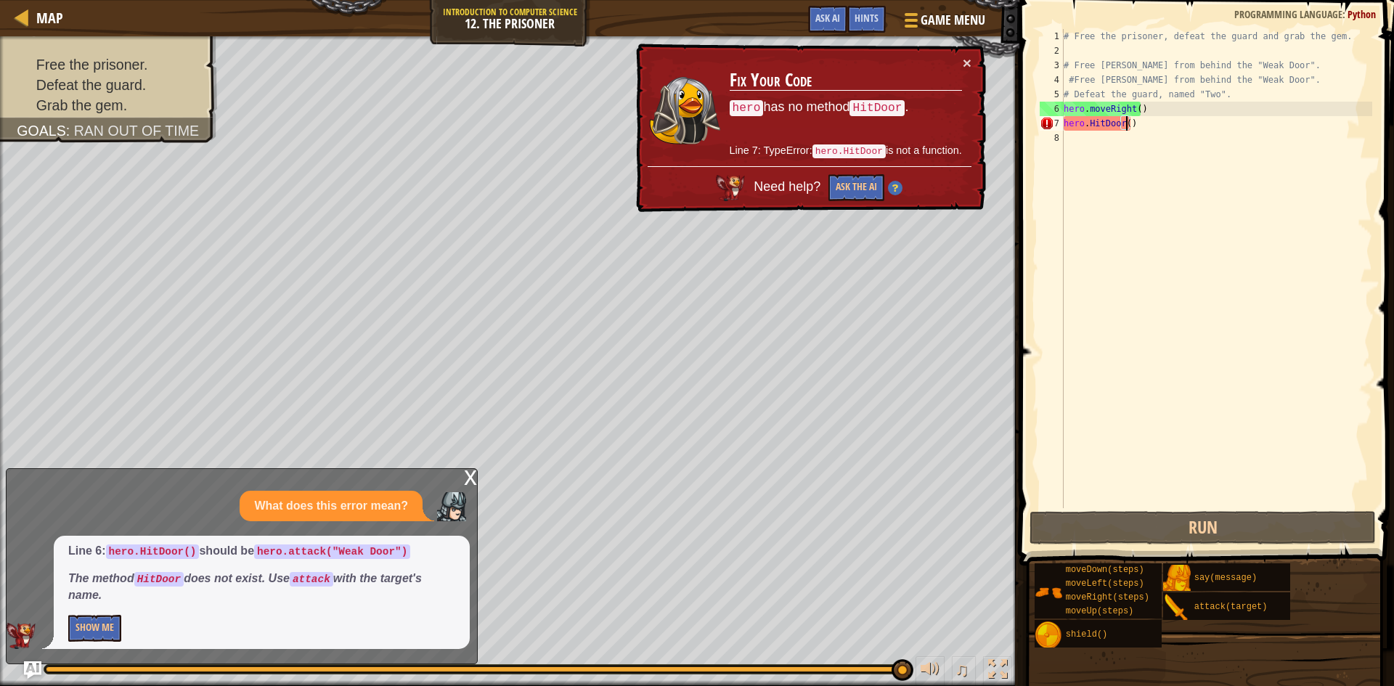
click at [1125, 124] on div "# Free the prisoner, defeat the guard and grab the gem. # Free [PERSON_NAME] fr…" at bounding box center [1216, 283] width 311 height 508
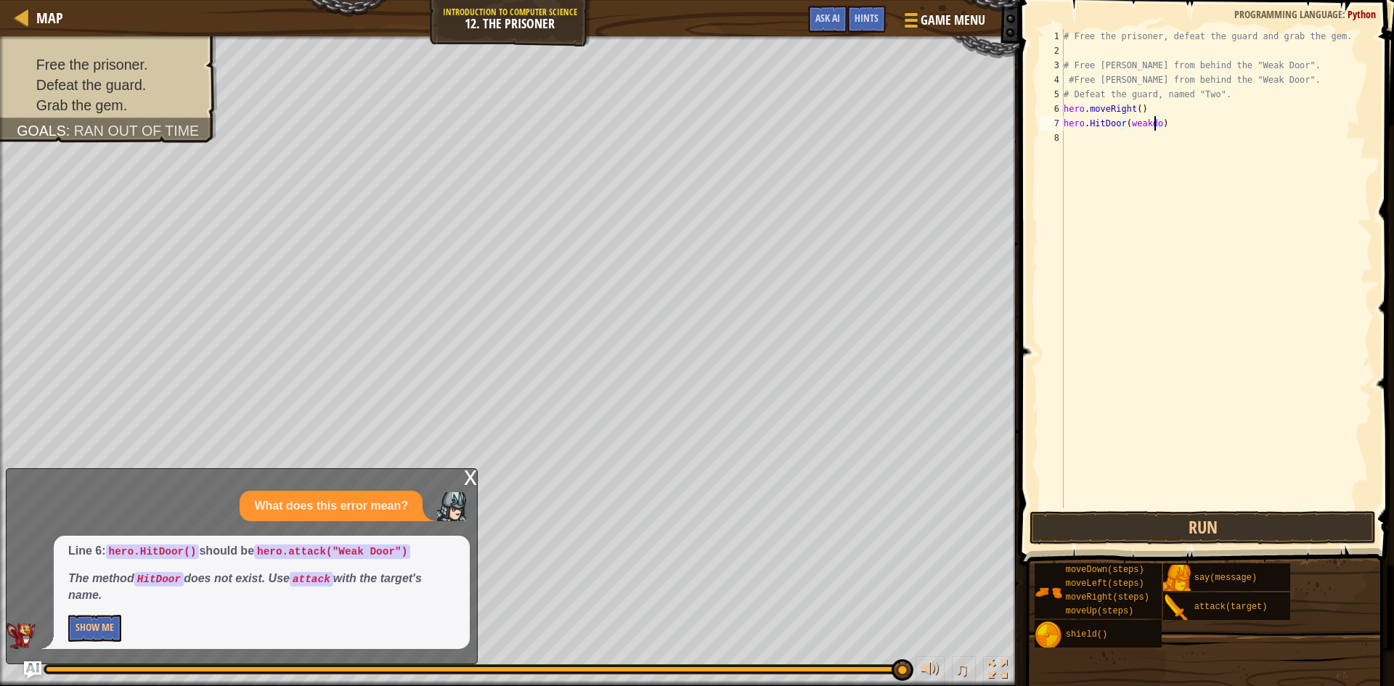
scroll to position [7, 8]
click at [1093, 528] on button "Run" at bounding box center [1202, 527] width 346 height 33
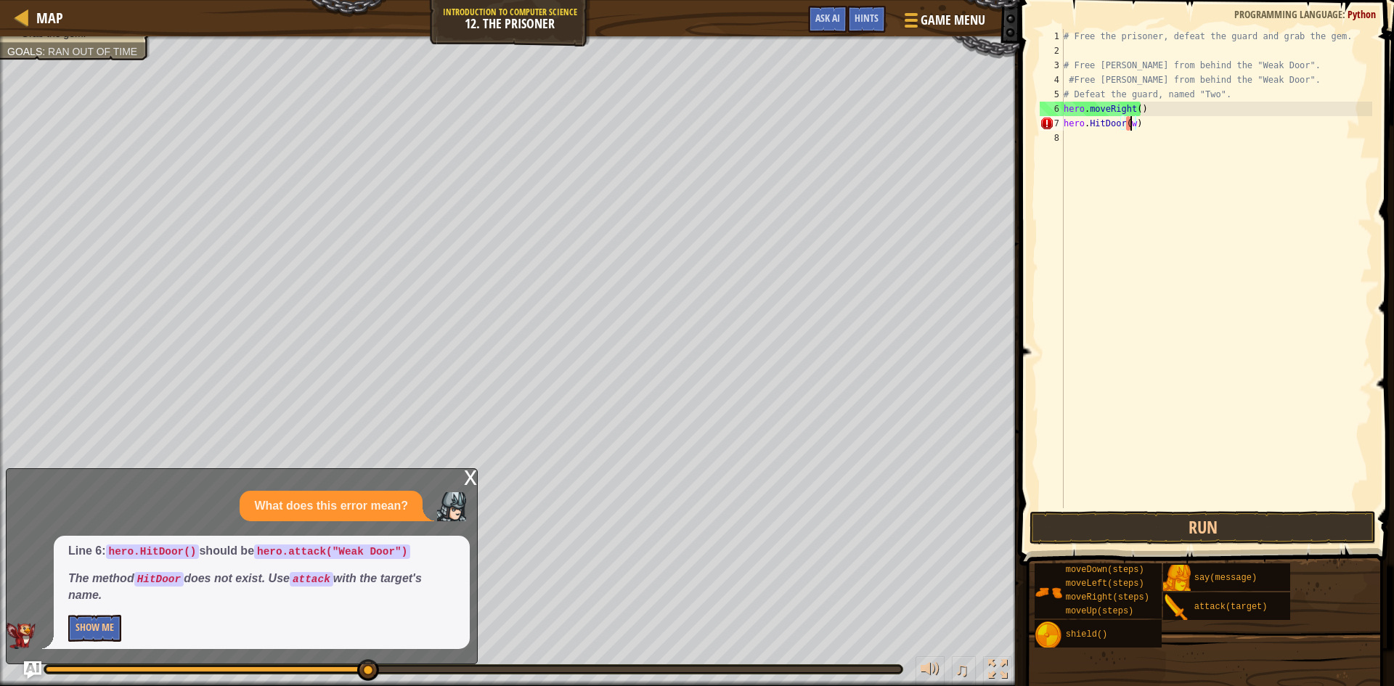
scroll to position [7, 5]
type textarea "hero.HitDoor()"
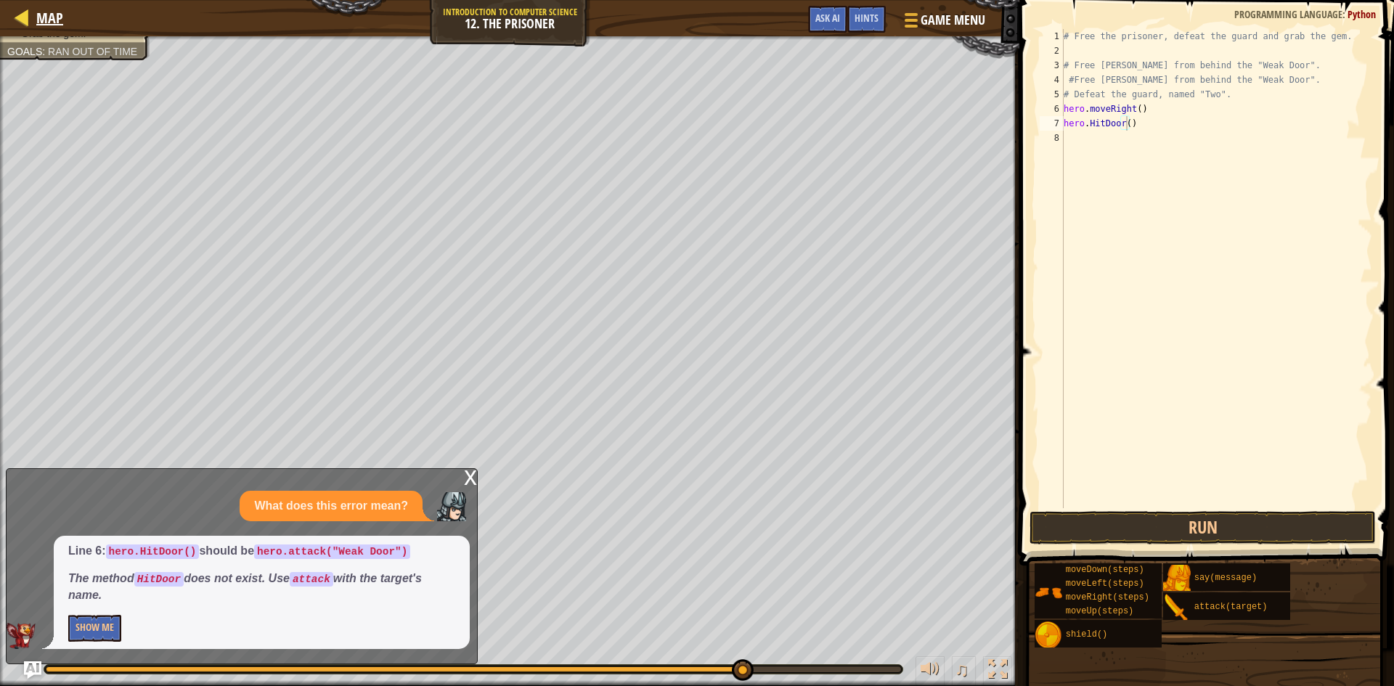
click at [36, 28] on div "Map" at bounding box center [46, 18] width 34 height 36
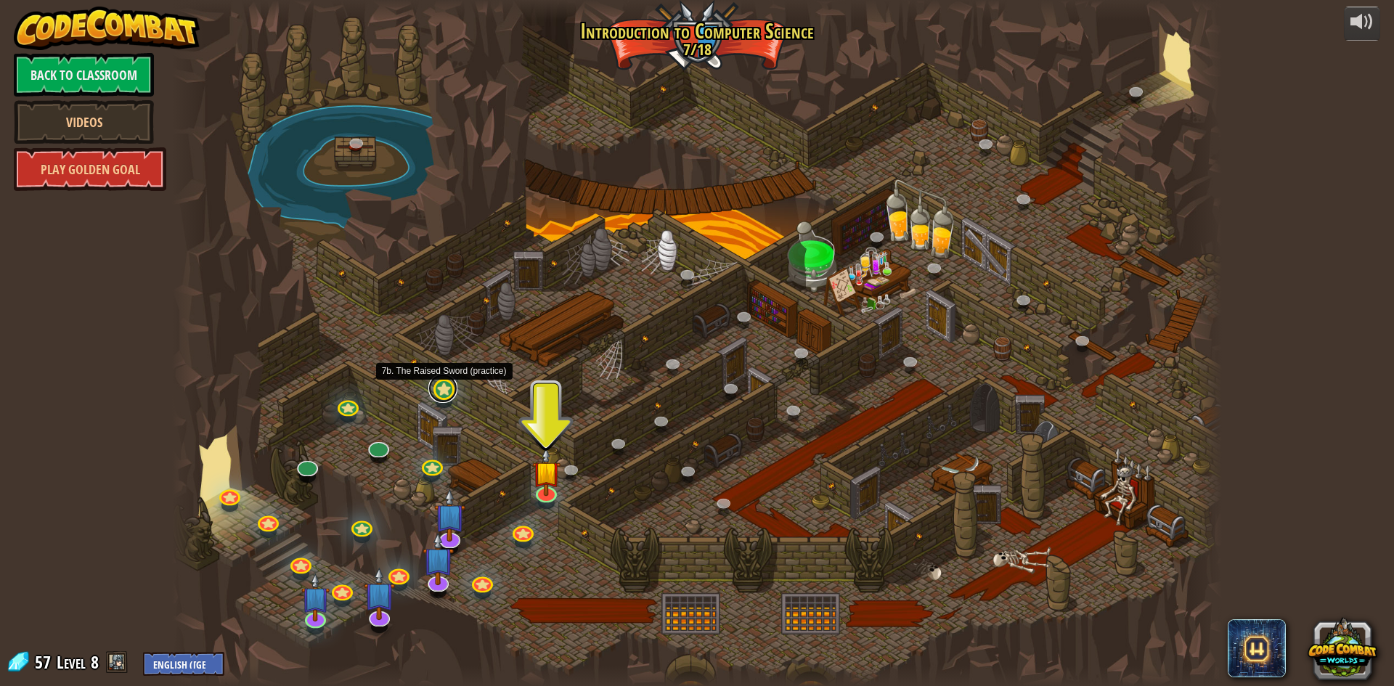
click at [445, 385] on link at bounding box center [442, 388] width 29 height 29
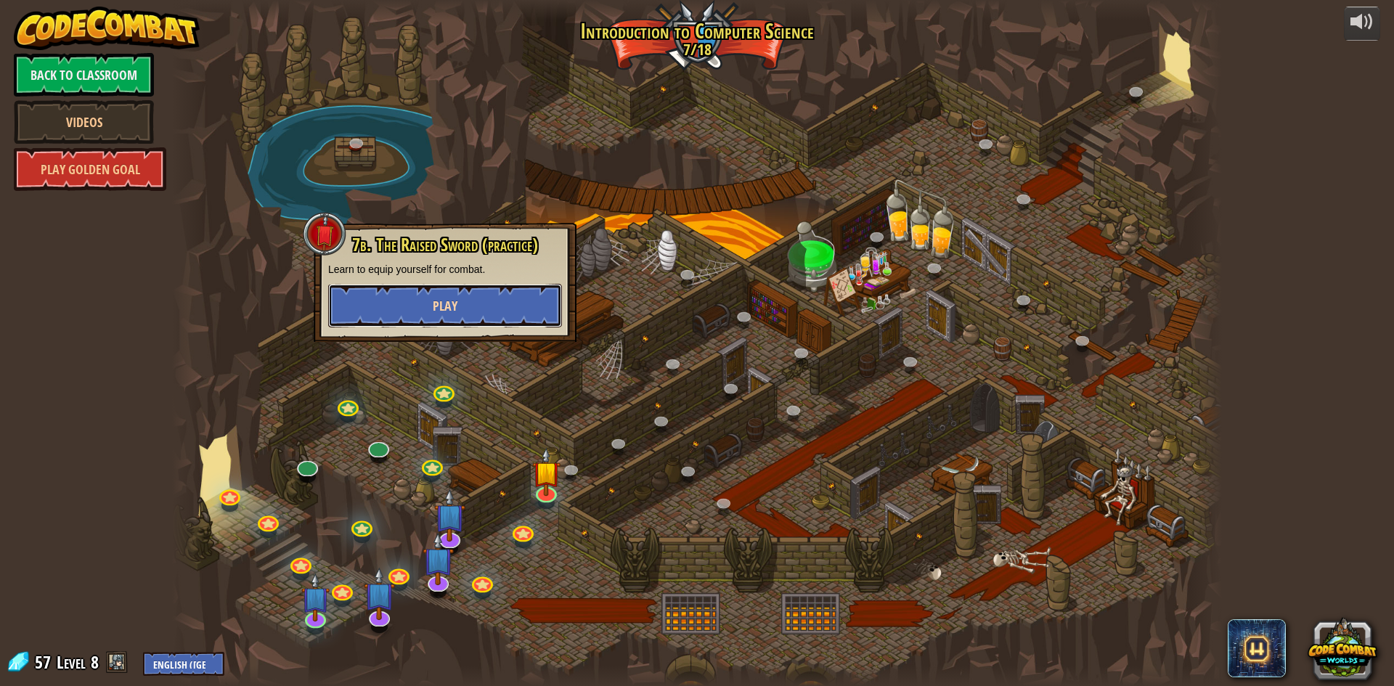
click at [473, 311] on button "Play" at bounding box center [445, 306] width 234 height 44
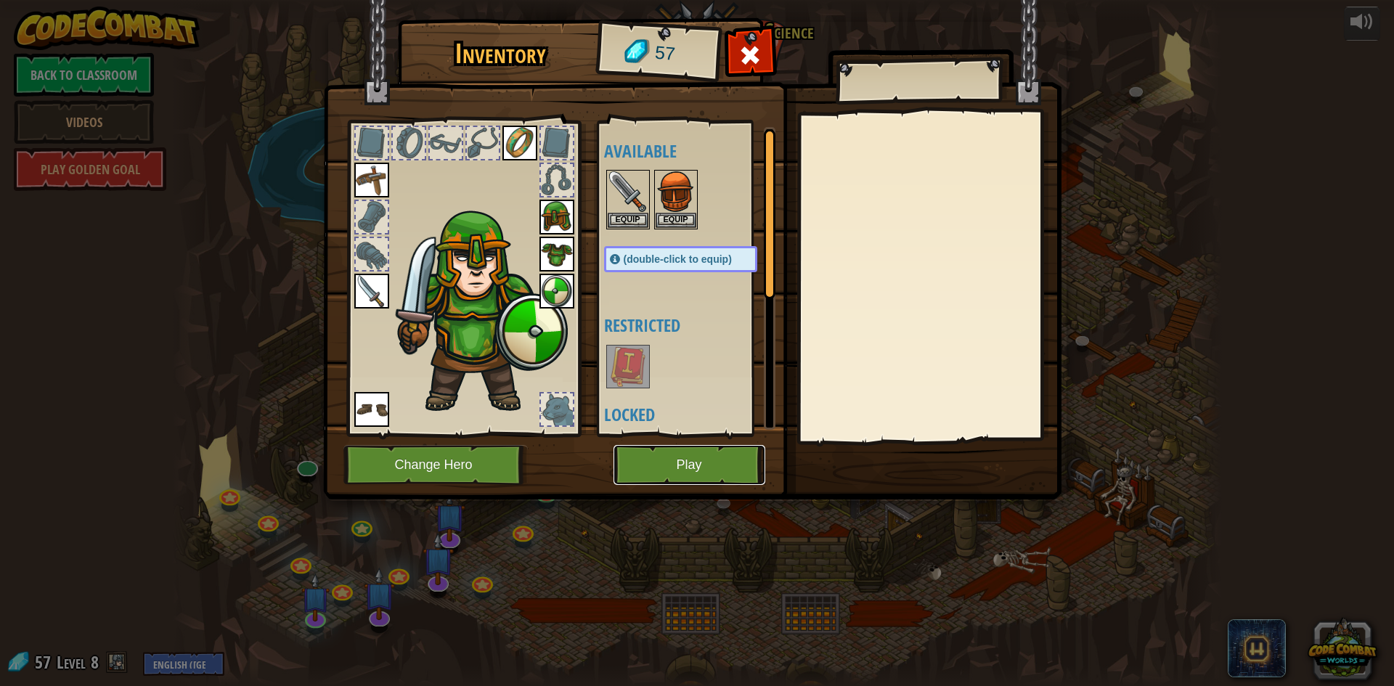
click at [636, 481] on button "Play" at bounding box center [689, 465] width 152 height 40
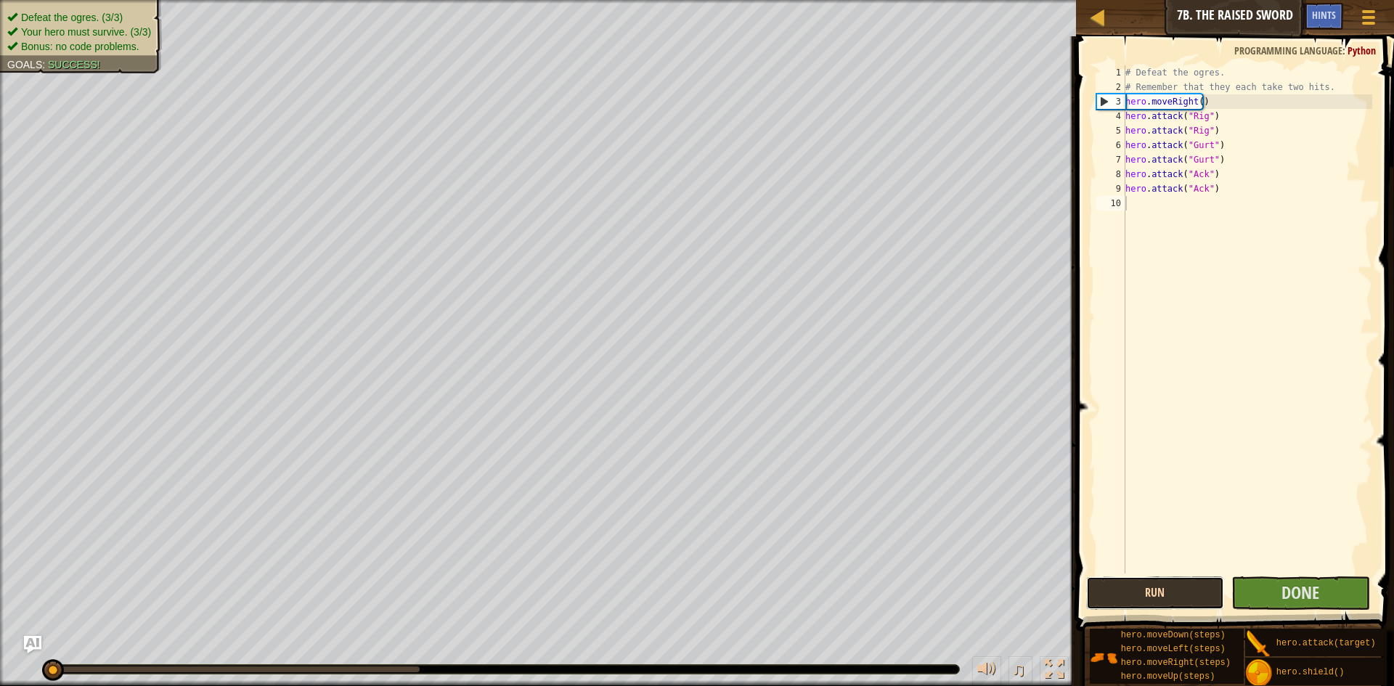
click at [1164, 579] on button "Run" at bounding box center [1155, 592] width 139 height 33
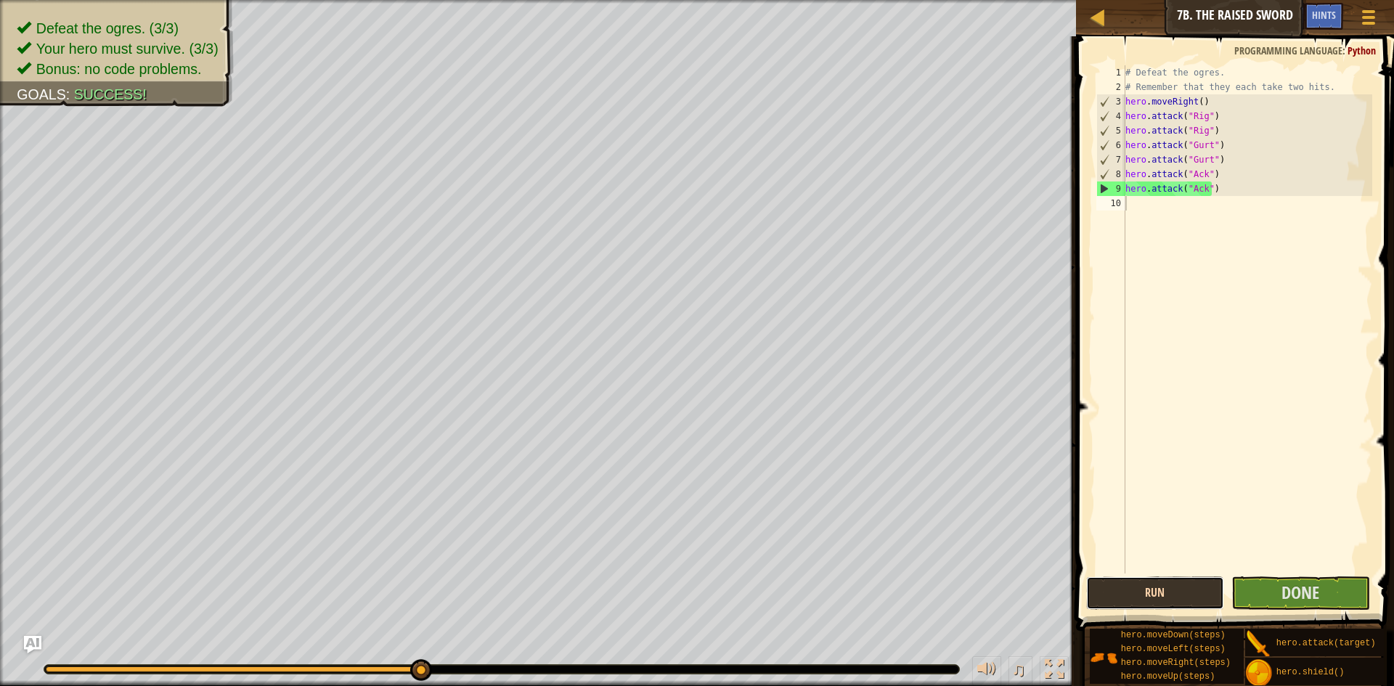
click at [1159, 585] on button "Run" at bounding box center [1155, 592] width 139 height 33
drag, startPoint x: 412, startPoint y: 663, endPoint x: 486, endPoint y: 671, distance: 75.2
click at [488, 668] on div at bounding box center [501, 669] width 915 height 9
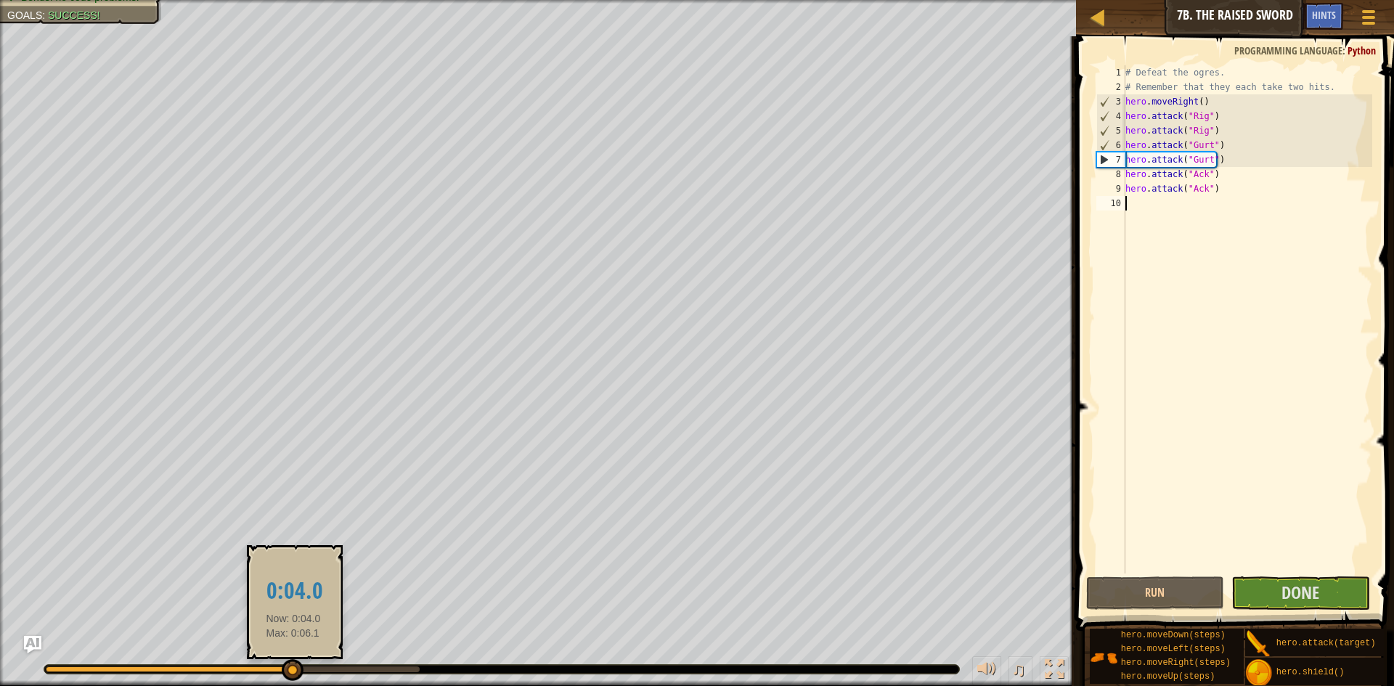
drag, startPoint x: 411, startPoint y: 666, endPoint x: 296, endPoint y: 620, distance: 123.5
click at [296, 0] on body "Map Introduction to Computer Science 7b. The Raised Sword Game Menu Done Hints …" at bounding box center [697, 0] width 1394 height 0
